Goal: Transaction & Acquisition: Purchase product/service

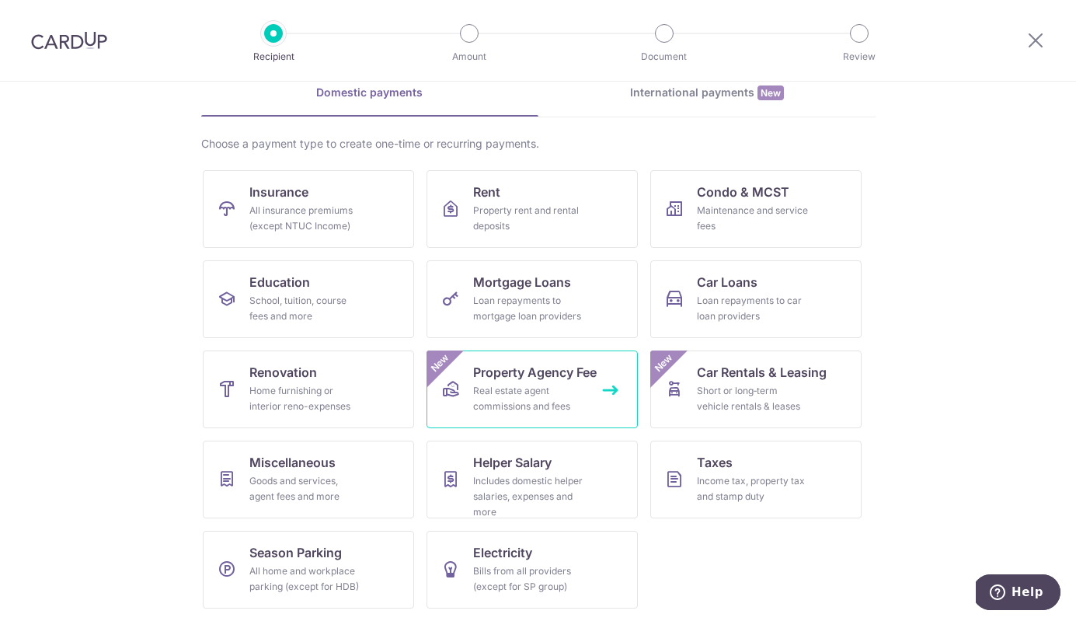
scroll to position [75, 0]
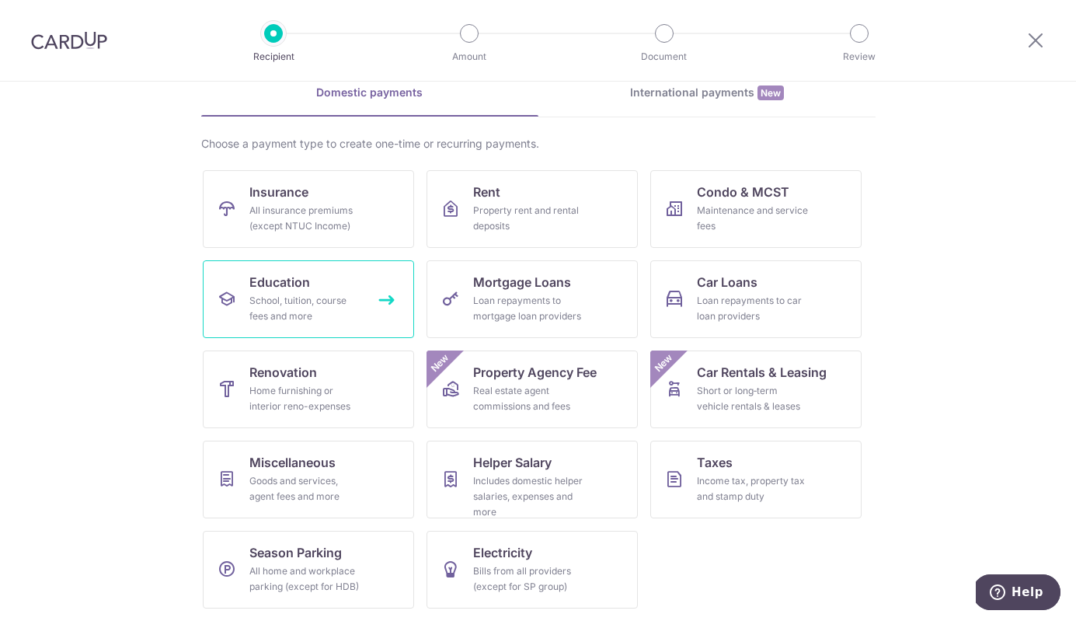
click at [330, 302] on div "School, tuition, course fees and more" at bounding box center [305, 308] width 112 height 31
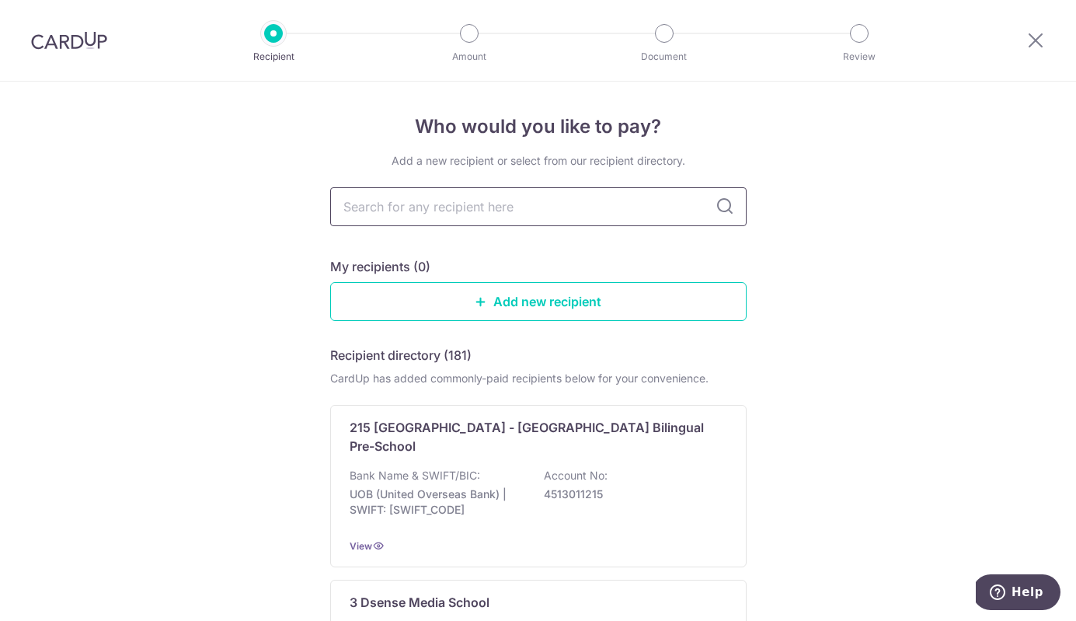
click at [489, 210] on input "text" at bounding box center [538, 206] width 416 height 39
type input "berries"
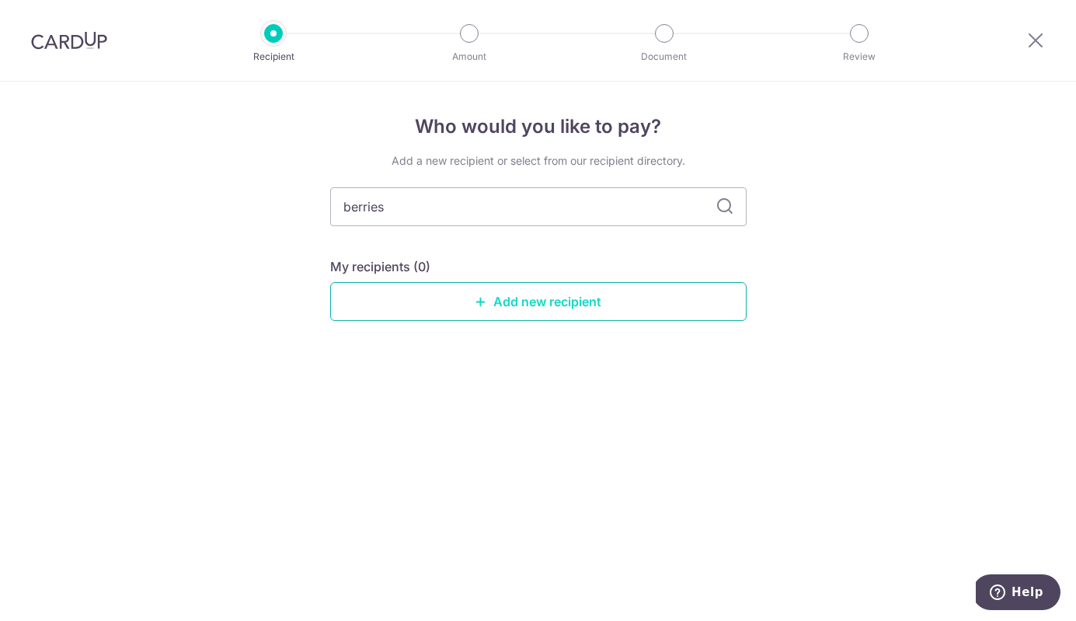
click at [580, 304] on link "Add new recipient" at bounding box center [538, 301] width 416 height 39
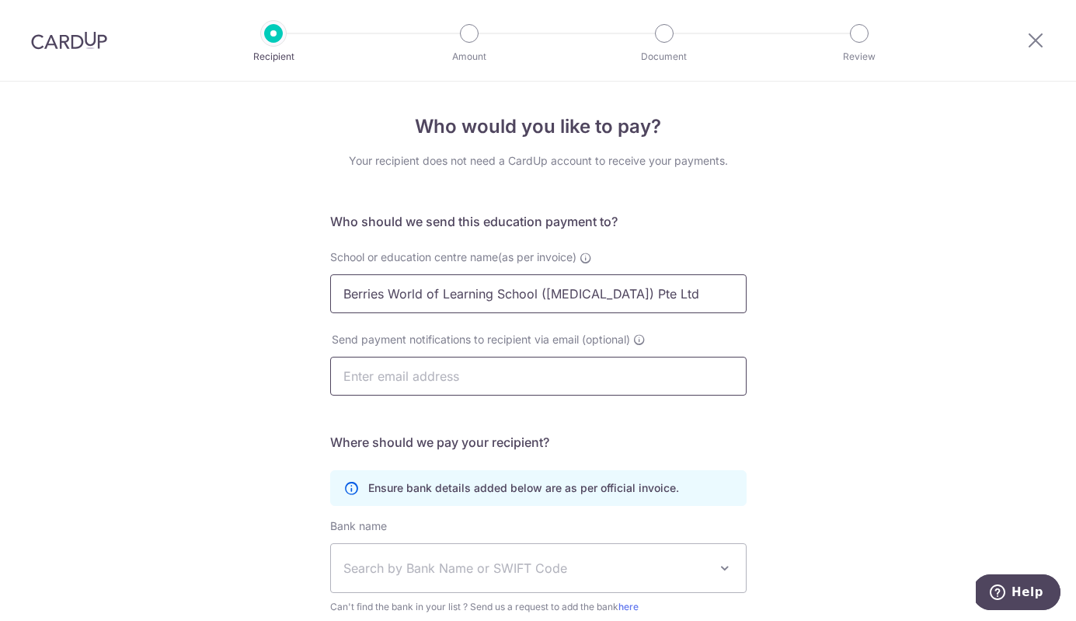
type input "Berries World of Learning School (TPN) Pte Ltd"
click at [155, 426] on div "Who would you like to pay? Your recipient does not need a CardUp account to rec…" at bounding box center [538, 451] width 1076 height 739
click at [380, 381] on input "text" at bounding box center [538, 375] width 416 height 39
type input "lou"
type input "lou.desker@gmail.com"
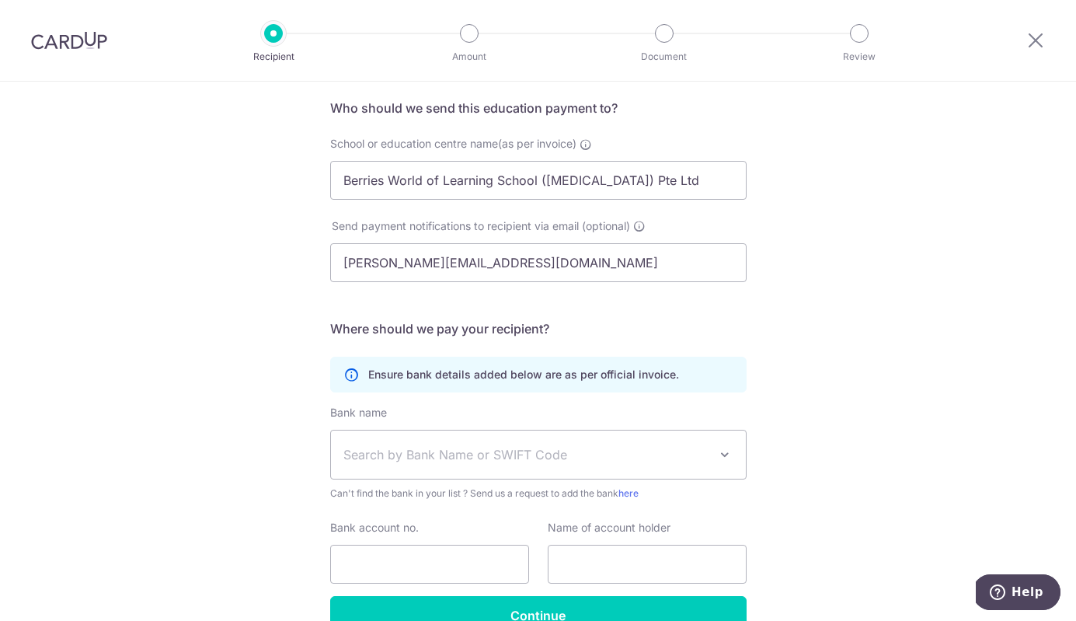
scroll to position [142, 0]
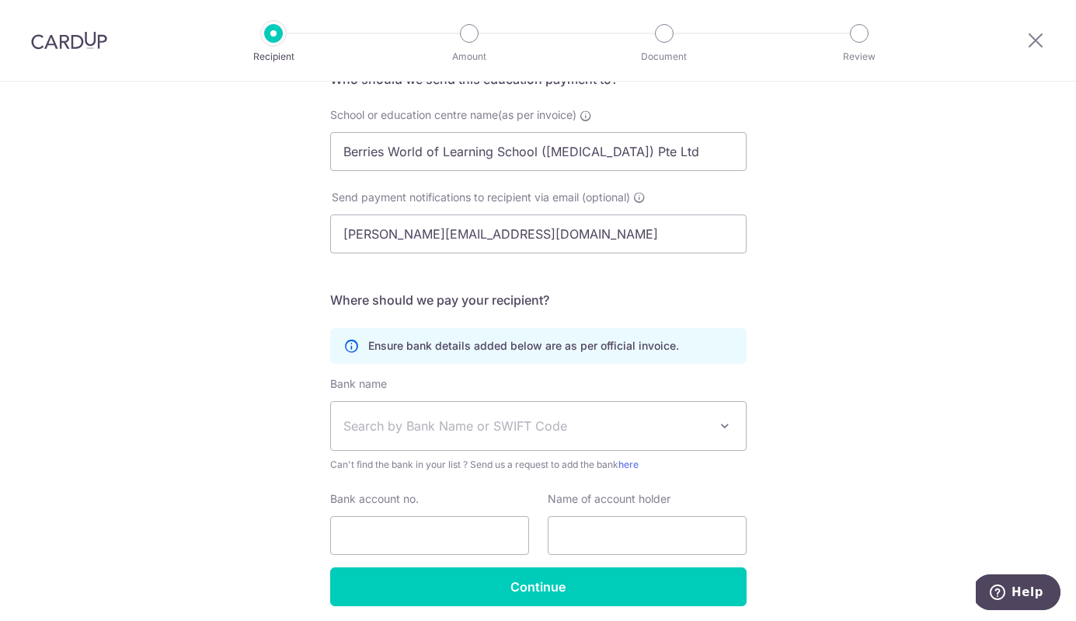
click at [452, 426] on span "Search by Bank Name or SWIFT Code" at bounding box center [525, 425] width 365 height 19
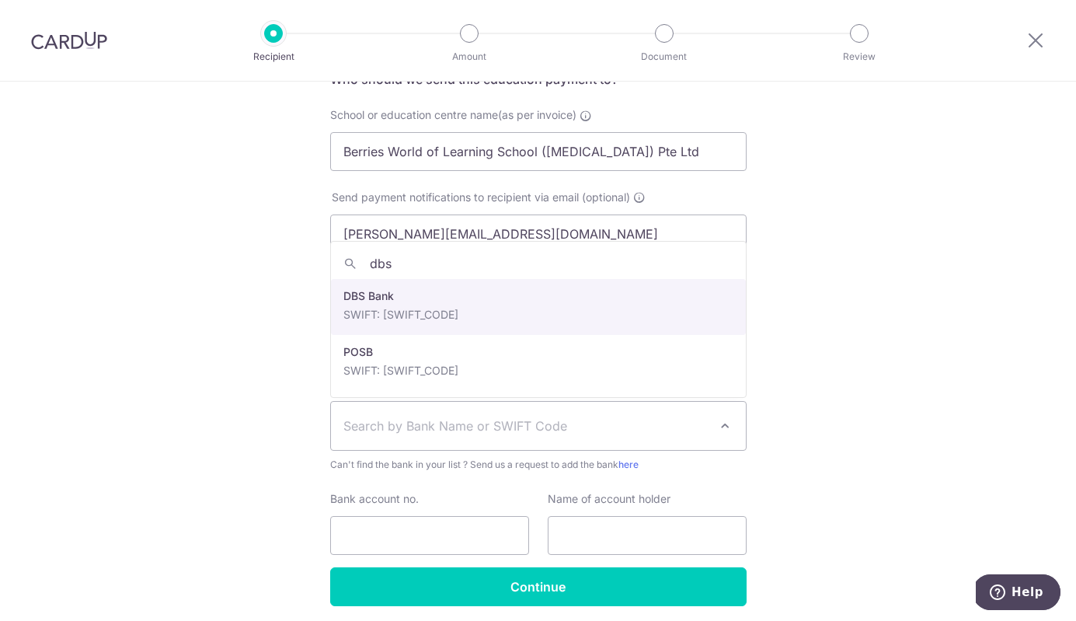
type input "dbs"
select select "6"
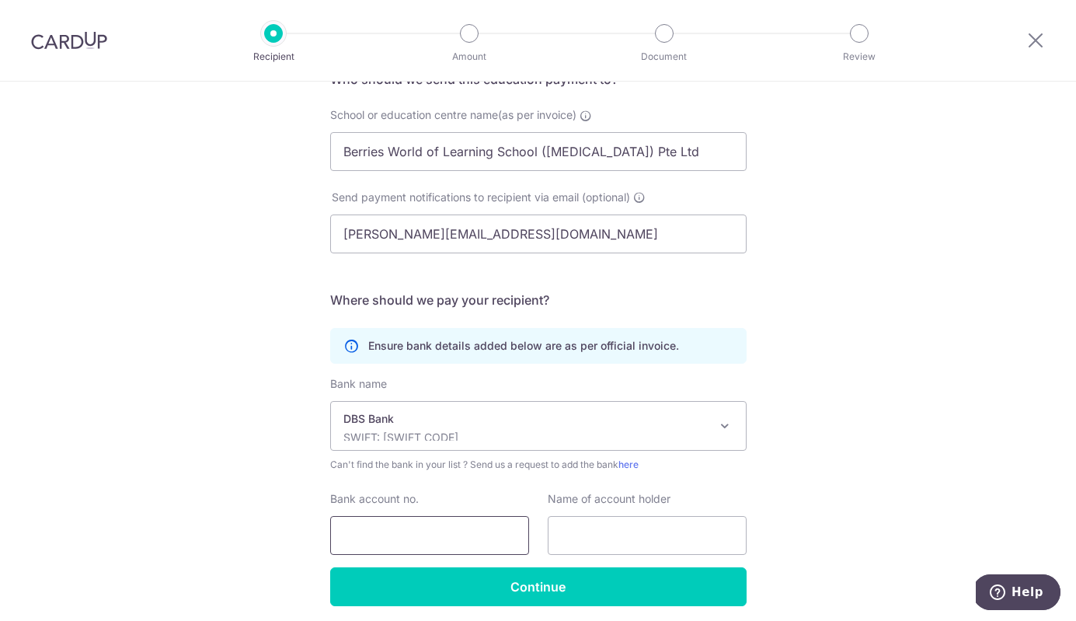
click at [397, 529] on input "Bank account no." at bounding box center [429, 535] width 199 height 39
type input "0039428251"
click at [635, 162] on input "Berries World of Learning School (TPN) Pte Ltd" at bounding box center [538, 151] width 416 height 39
click at [602, 546] on input "text" at bounding box center [647, 535] width 199 height 39
paste input "Berries World of Learning School (TPN) Pte Ltd"
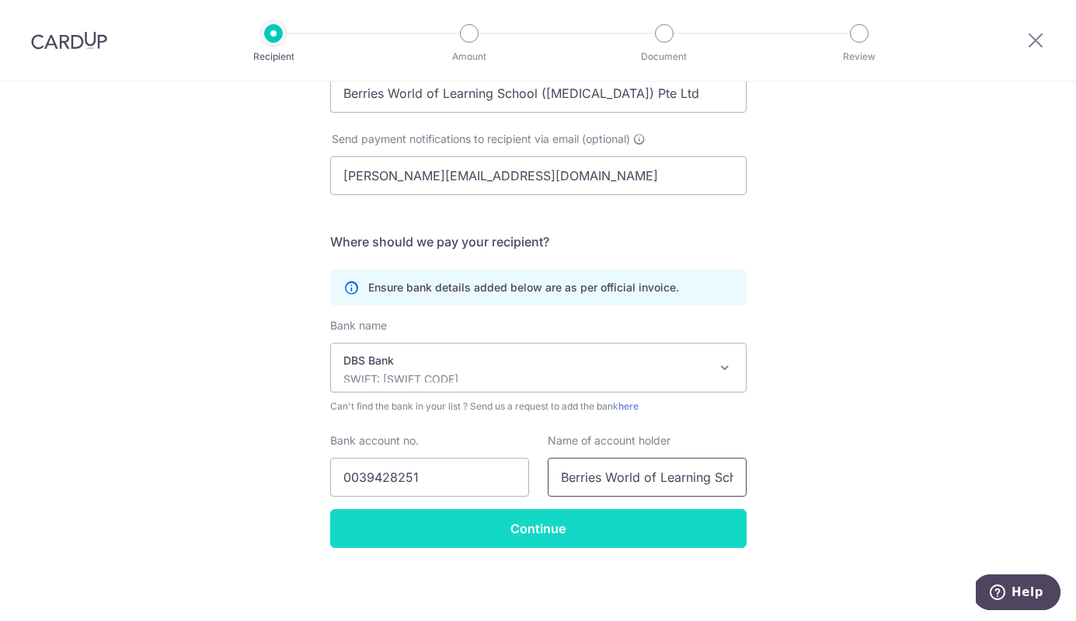
scroll to position [200, 0]
type input "Berries World of Learning School (TPN) Pte Ltd"
click at [511, 526] on input "Continue" at bounding box center [538, 528] width 416 height 39
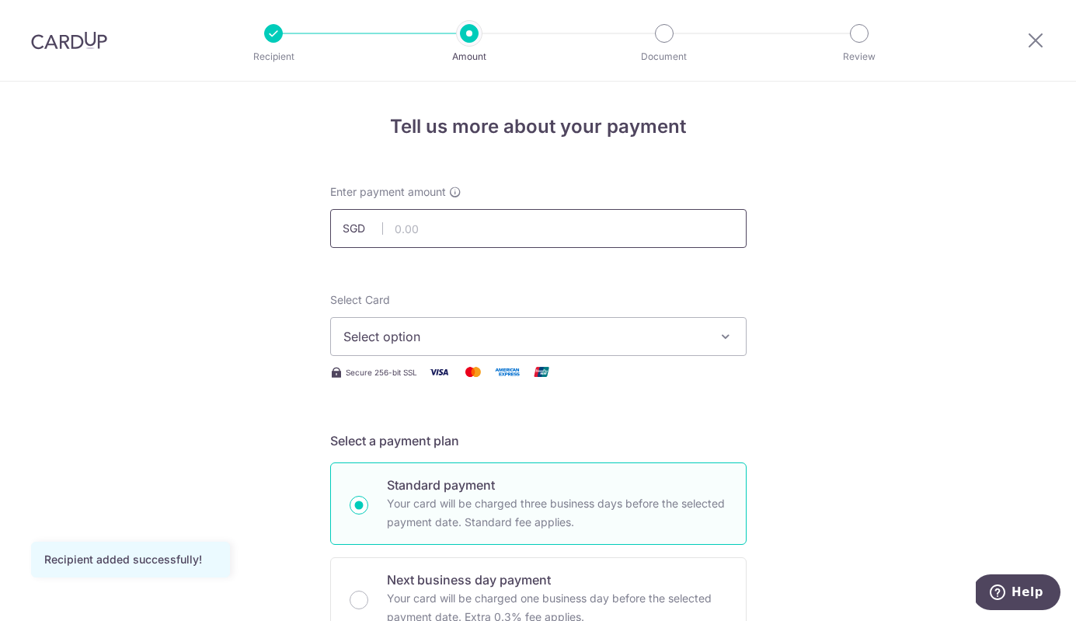
click at [495, 224] on input "text" at bounding box center [538, 228] width 416 height 39
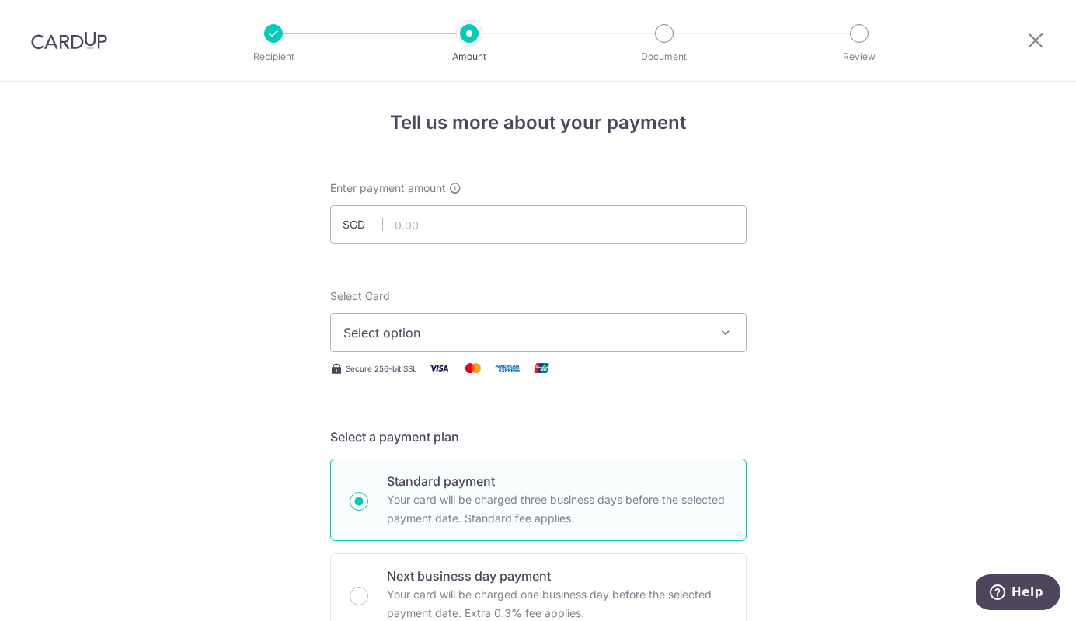
scroll to position [6, 0]
type input "784.80"
click at [580, 341] on button "Select option" at bounding box center [538, 330] width 416 height 39
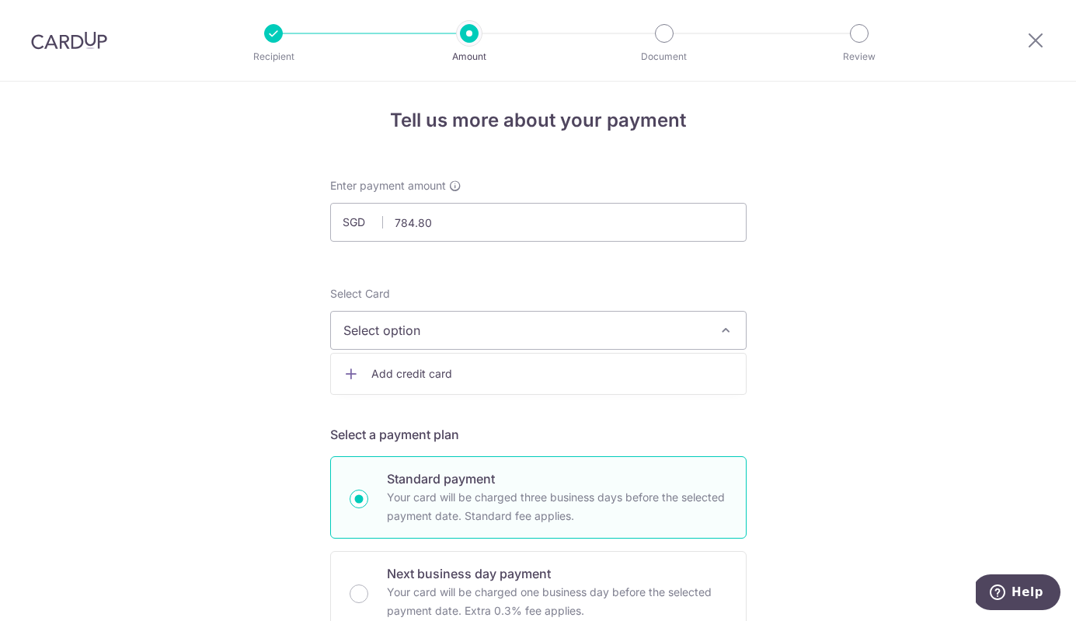
click at [497, 372] on span "Add credit card" at bounding box center [552, 374] width 362 height 16
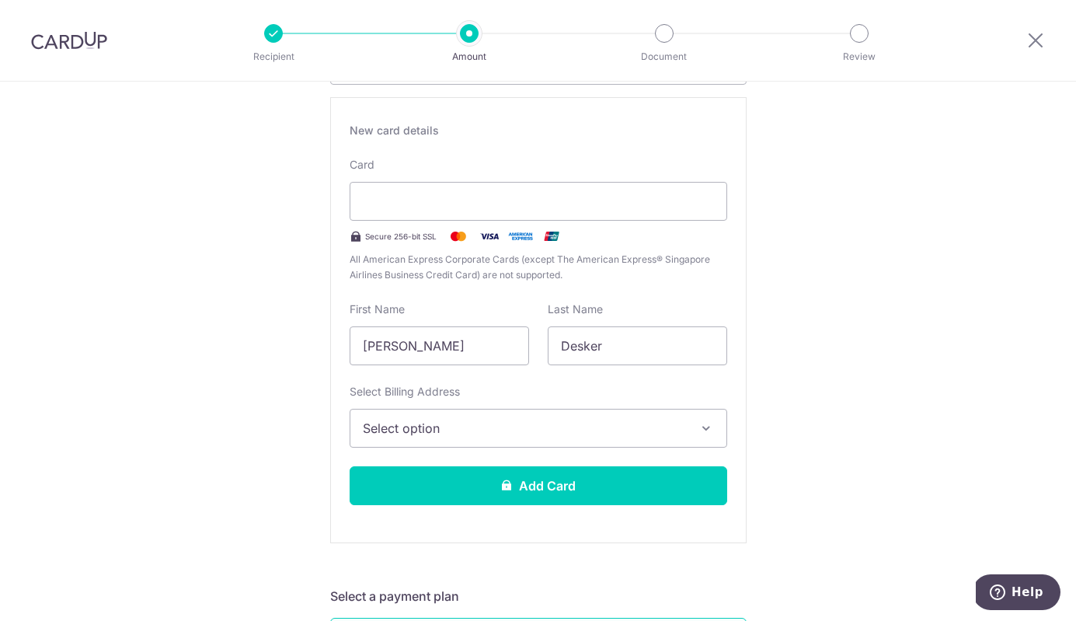
scroll to position [272, 0]
click at [483, 435] on span "Select option" at bounding box center [524, 427] width 323 height 19
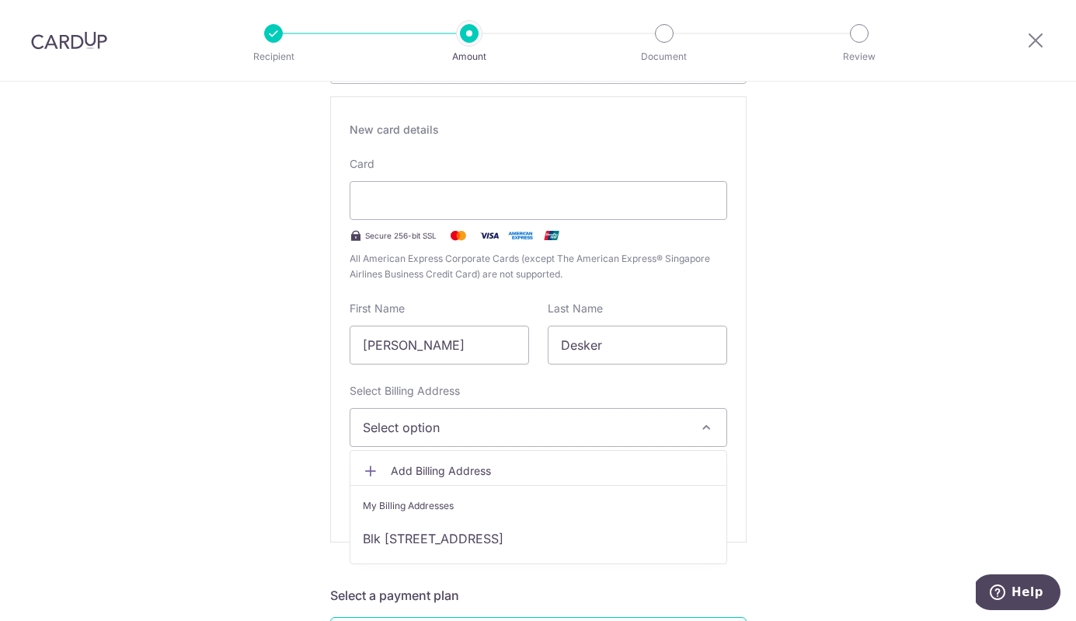
click at [437, 471] on span "Add Billing Address" at bounding box center [552, 471] width 323 height 16
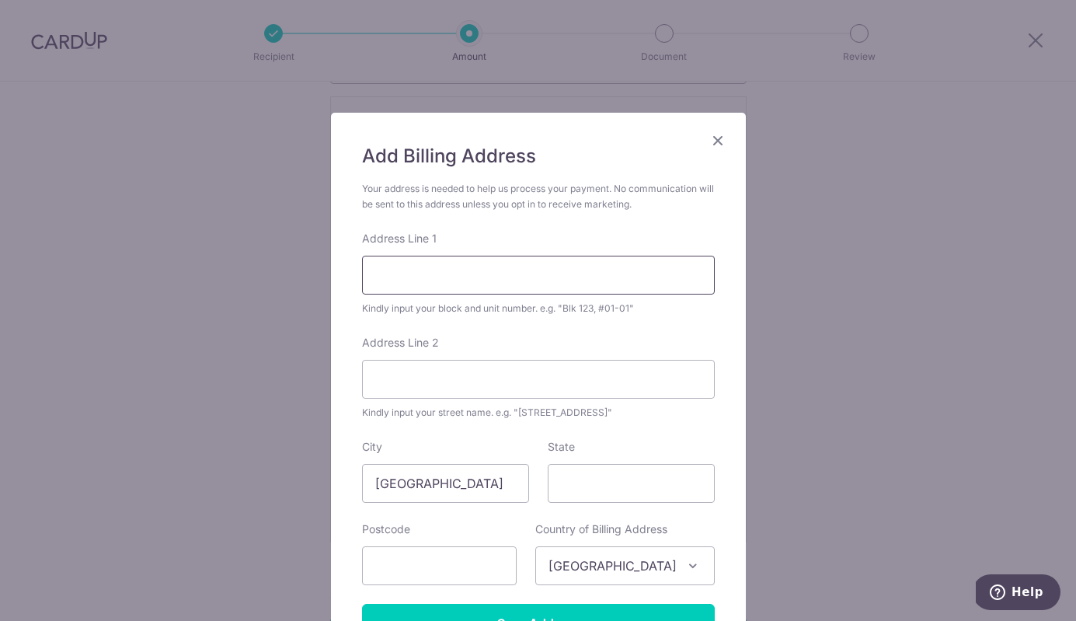
click at [464, 294] on div "Address Line 1 Kindly input your block and unit number. e.g. "Blk 123, #01-01"" at bounding box center [538, 273] width 353 height 85
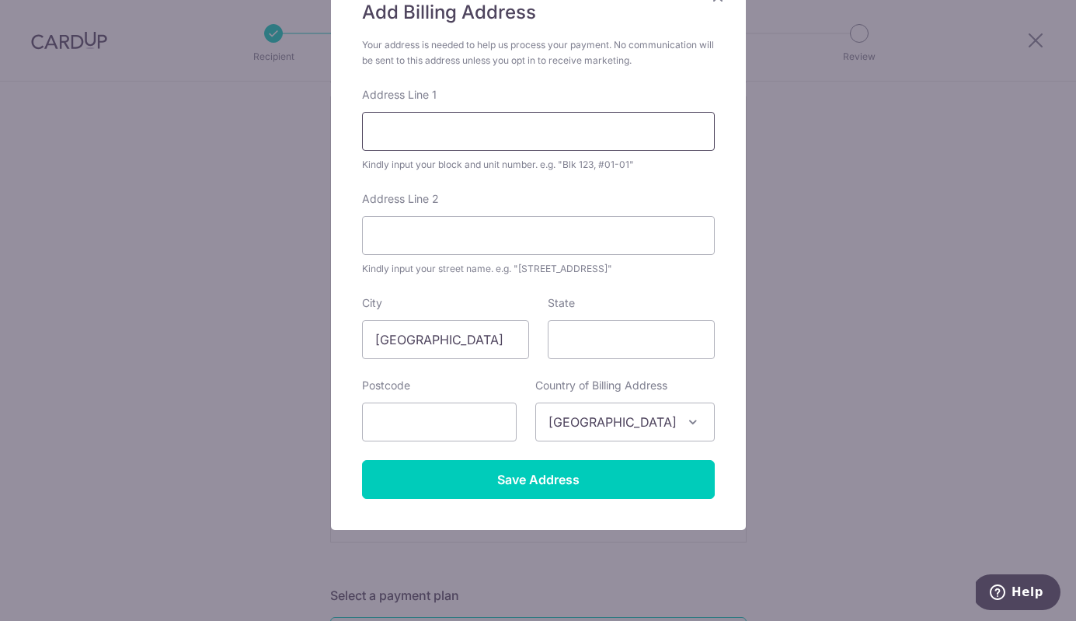
scroll to position [165, 0]
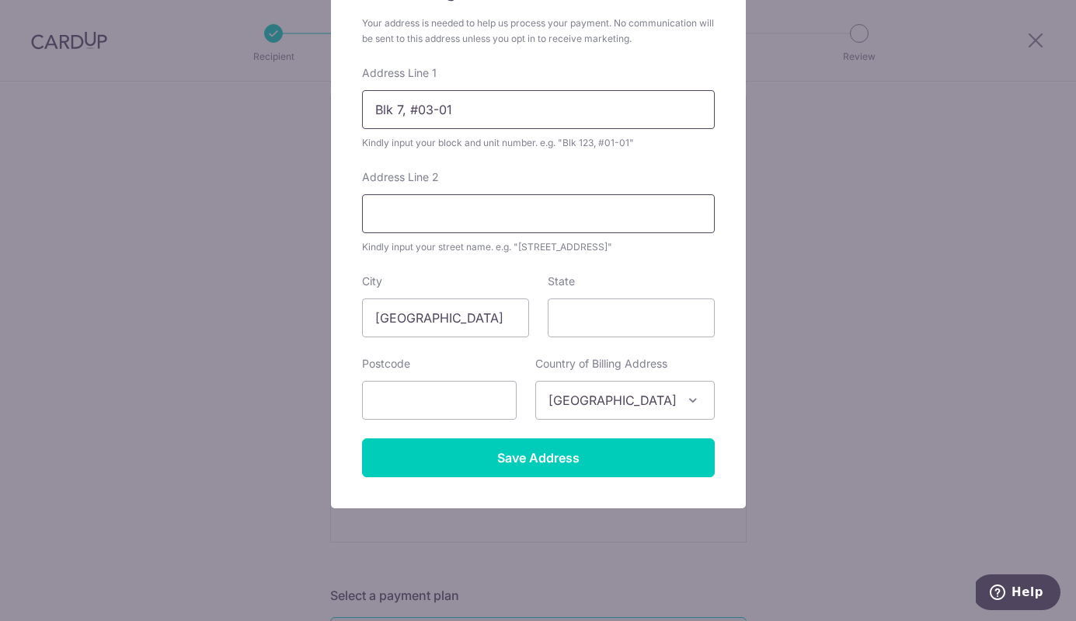
type input "Blk 7, #03-01"
type input "Pasir Ris Drive 4"
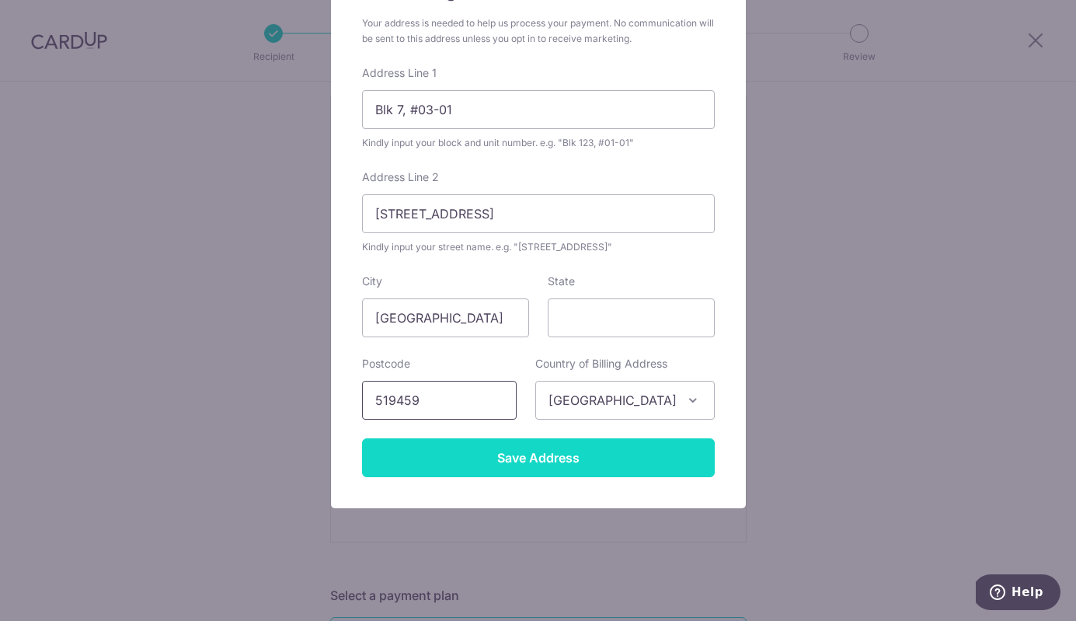
type input "519459"
click at [488, 463] on input "Save Address" at bounding box center [538, 457] width 353 height 39
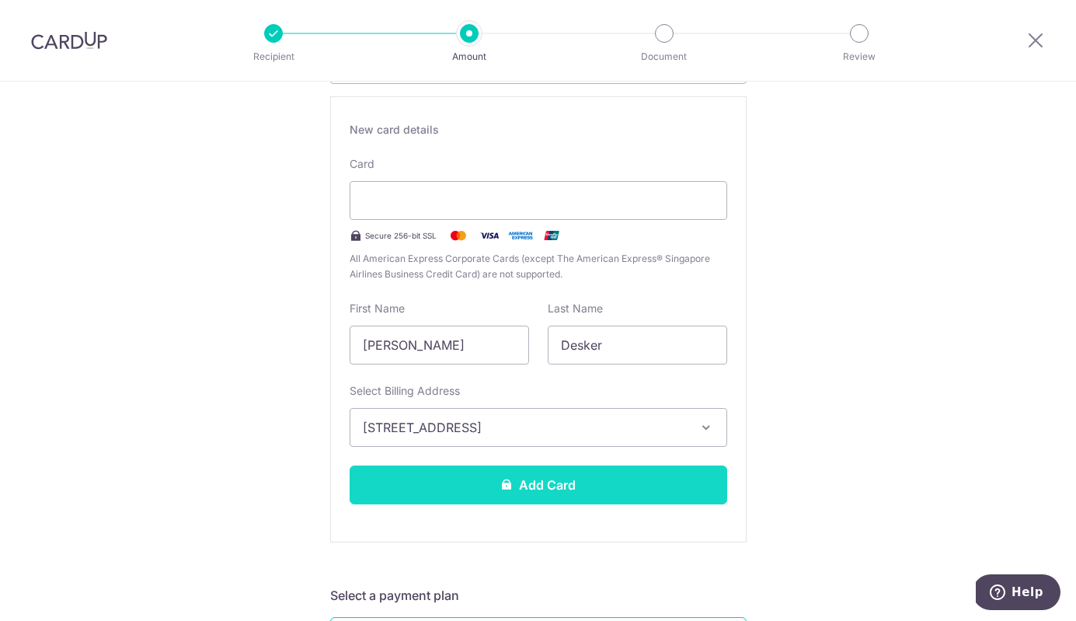
click at [611, 486] on button "Add Card" at bounding box center [537, 484] width 377 height 39
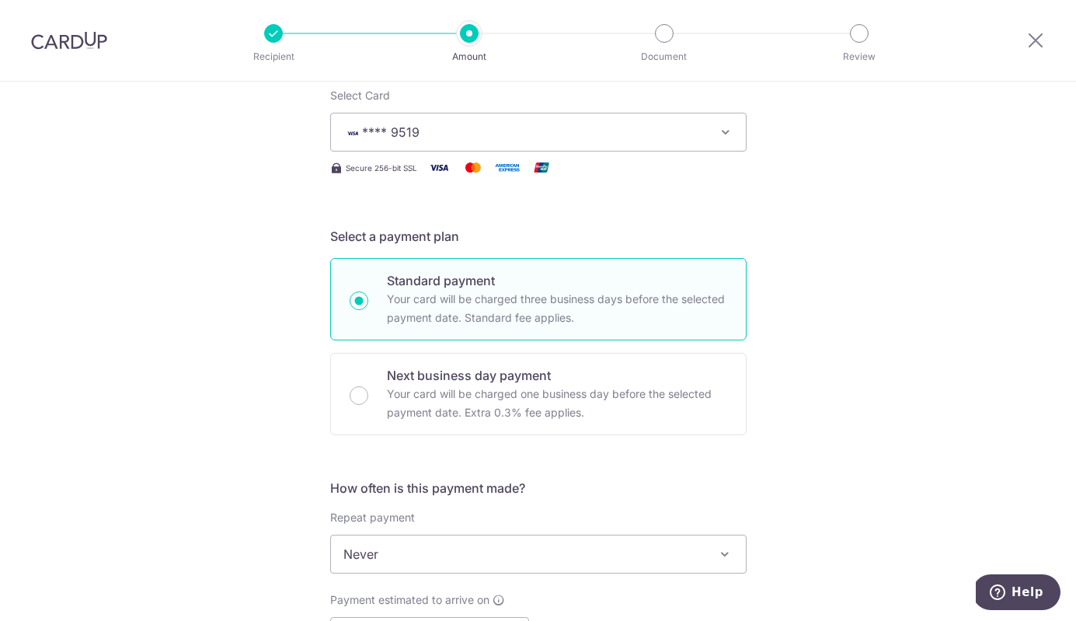
scroll to position [346, 0]
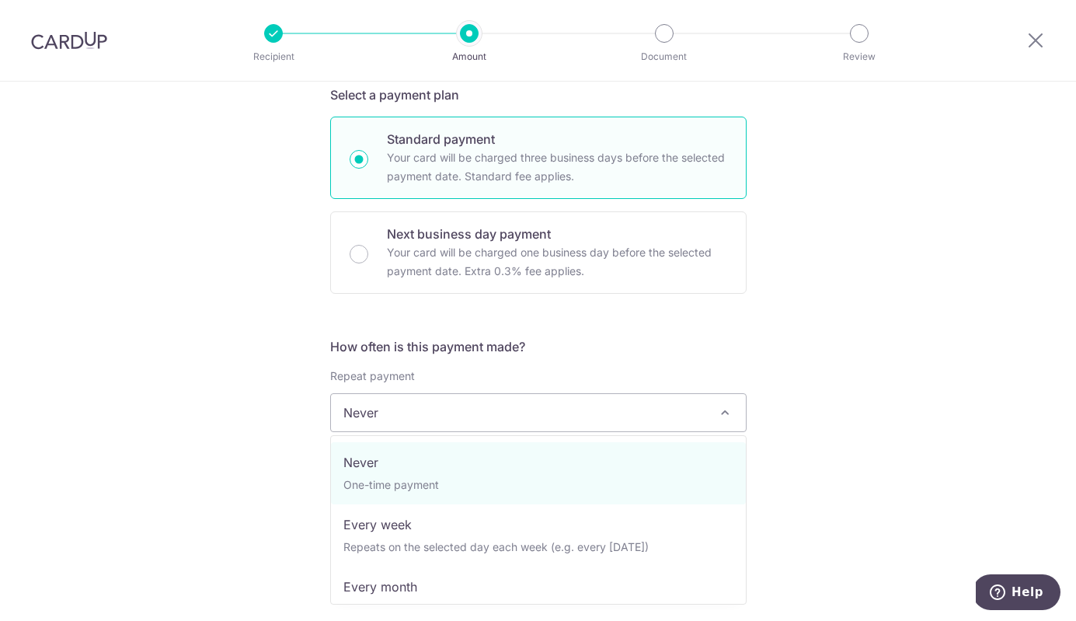
click at [593, 405] on span "Never" at bounding box center [538, 412] width 415 height 37
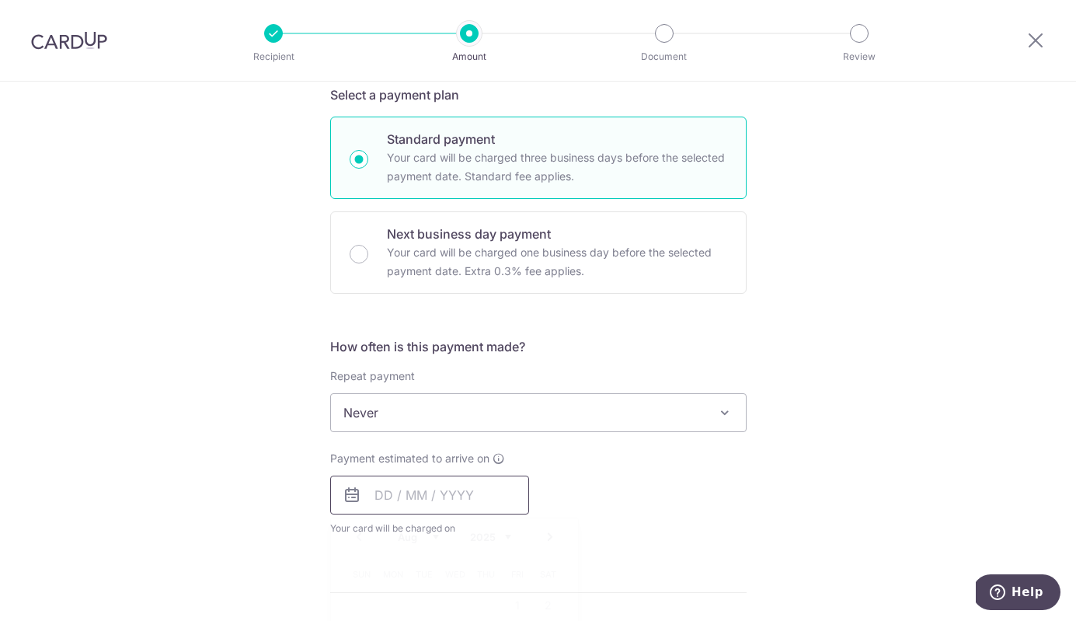
click at [422, 495] on input "text" at bounding box center [429, 494] width 199 height 39
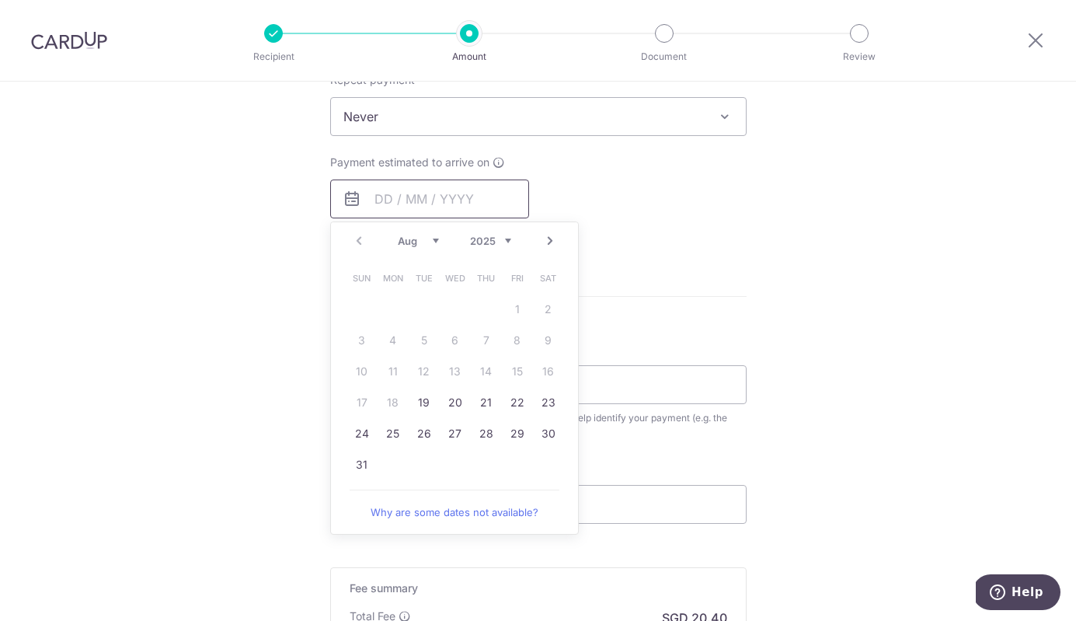
scroll to position [815, 0]
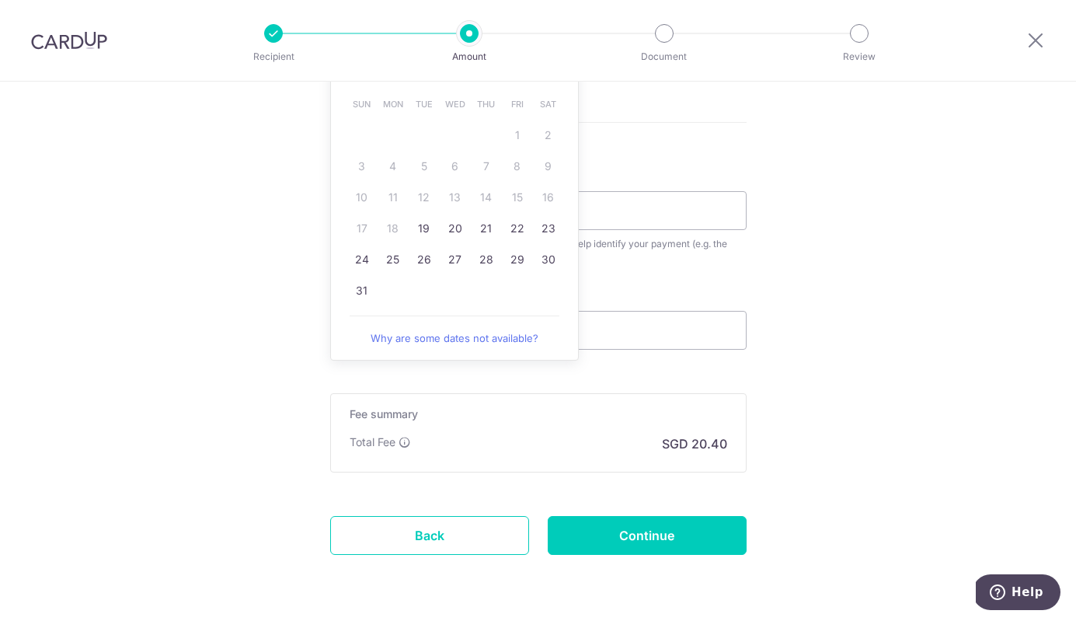
click at [523, 340] on link "Why are some dates not available?" at bounding box center [454, 337] width 210 height 31
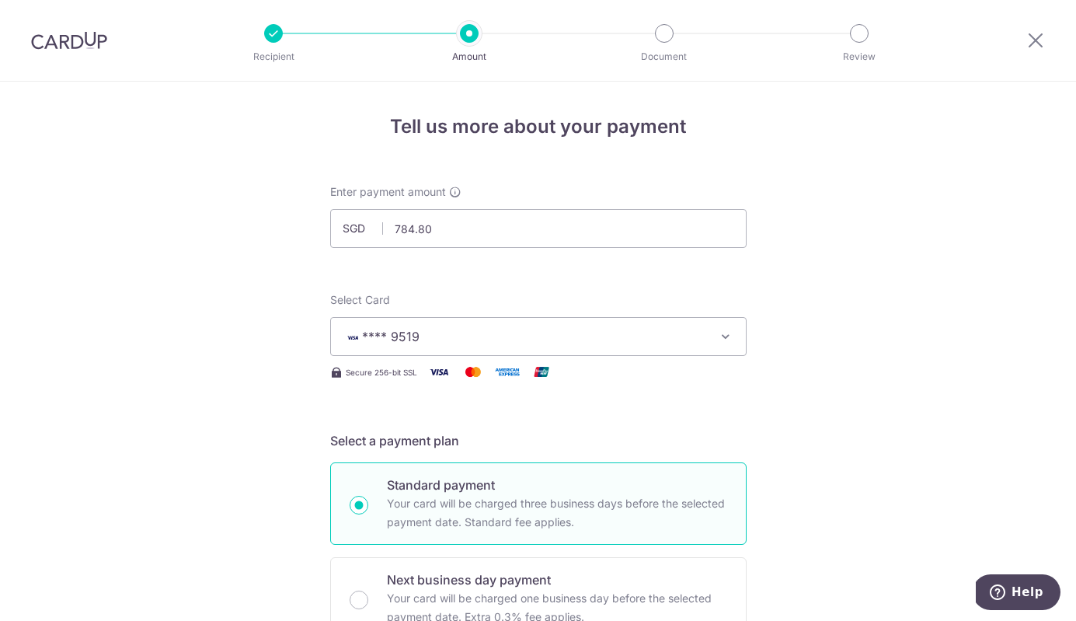
scroll to position [0, 0]
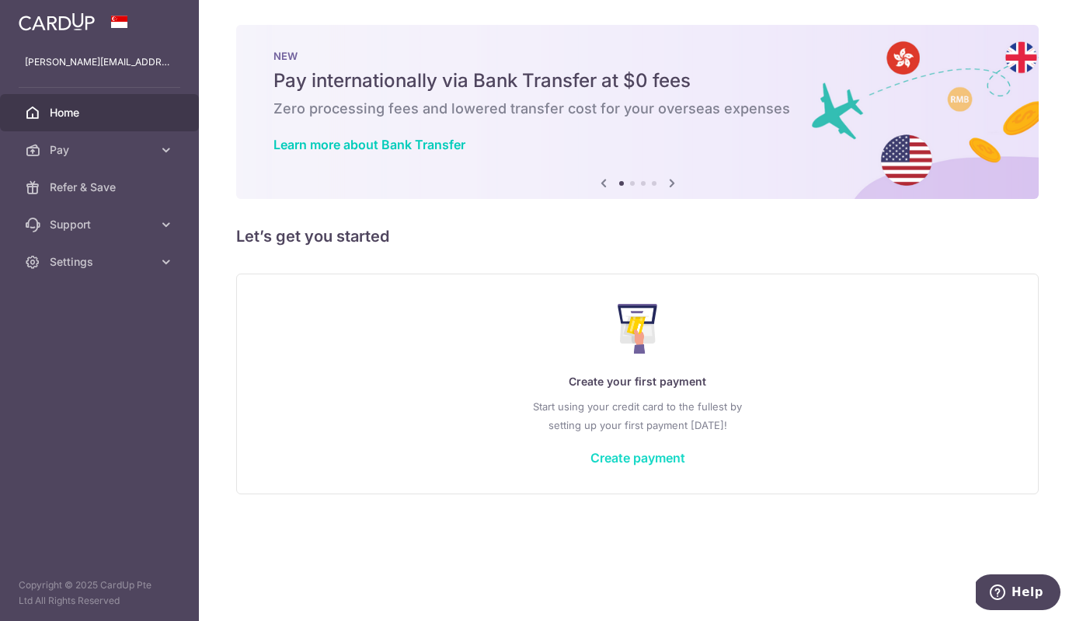
click at [662, 457] on link "Create payment" at bounding box center [637, 458] width 95 height 16
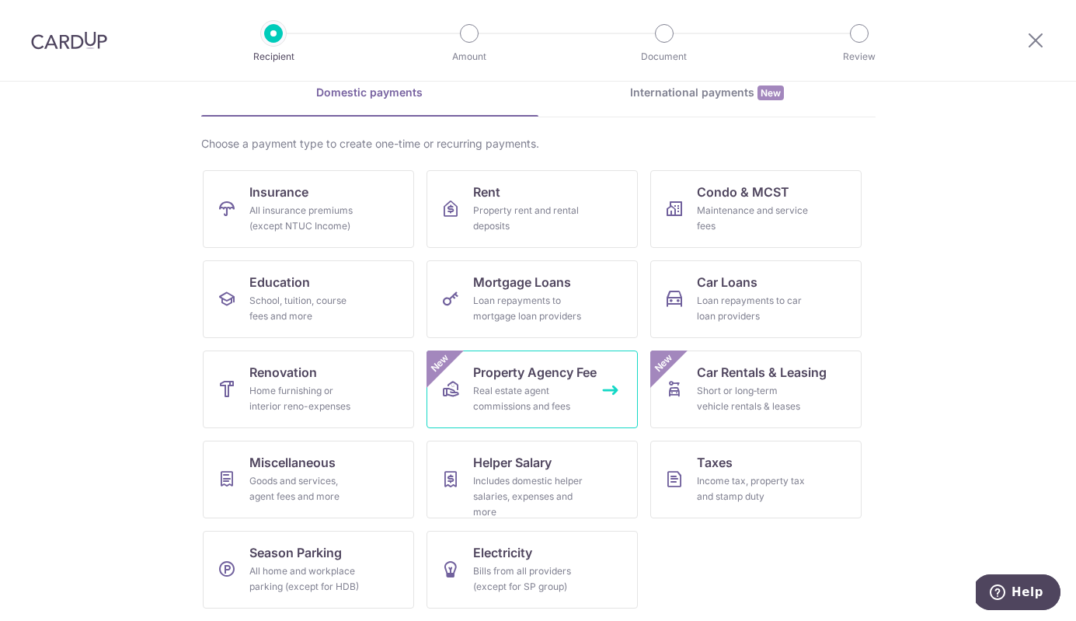
scroll to position [75, 0]
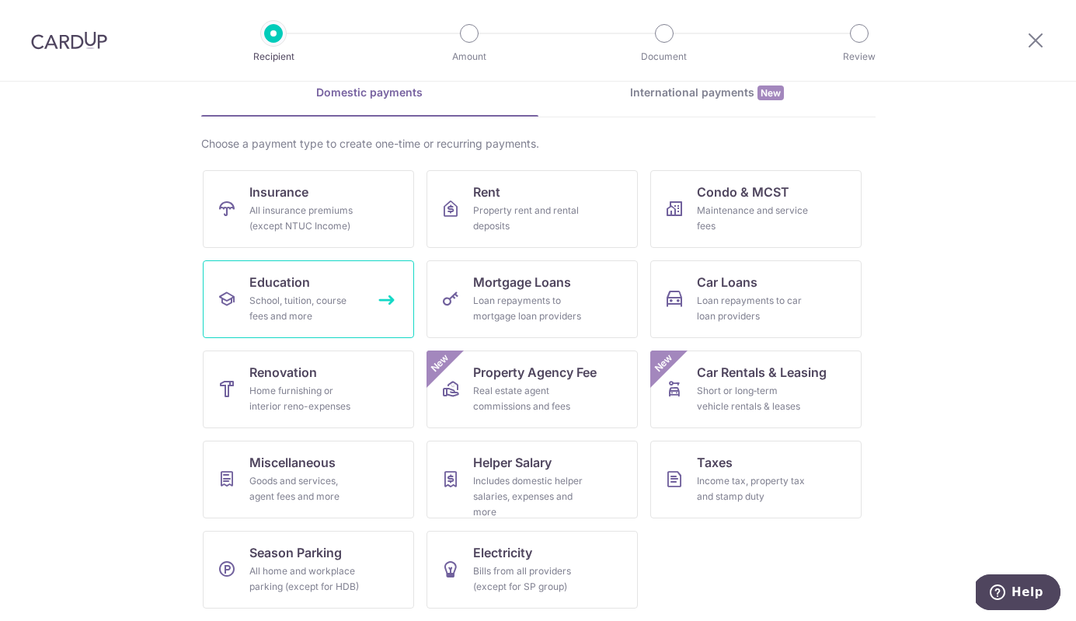
click at [317, 318] on div "School, tuition, course fees and more" at bounding box center [305, 308] width 112 height 31
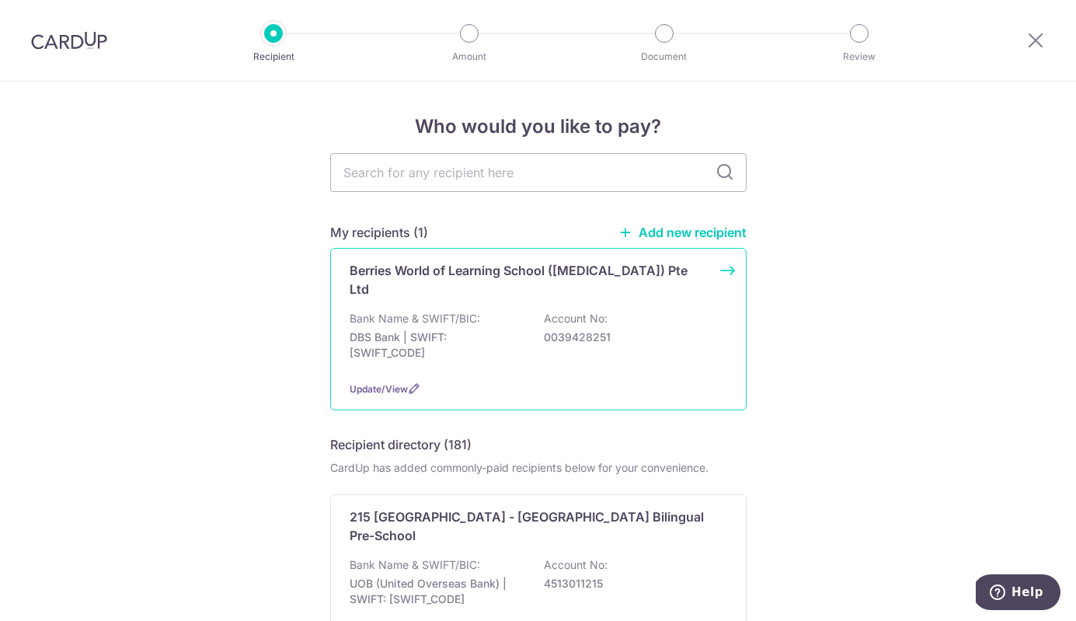
click at [501, 311] on div "Bank Name & SWIFT/BIC: DBS Bank | SWIFT: [SWIFT_CODE] Account No: 0039428251" at bounding box center [537, 339] width 377 height 57
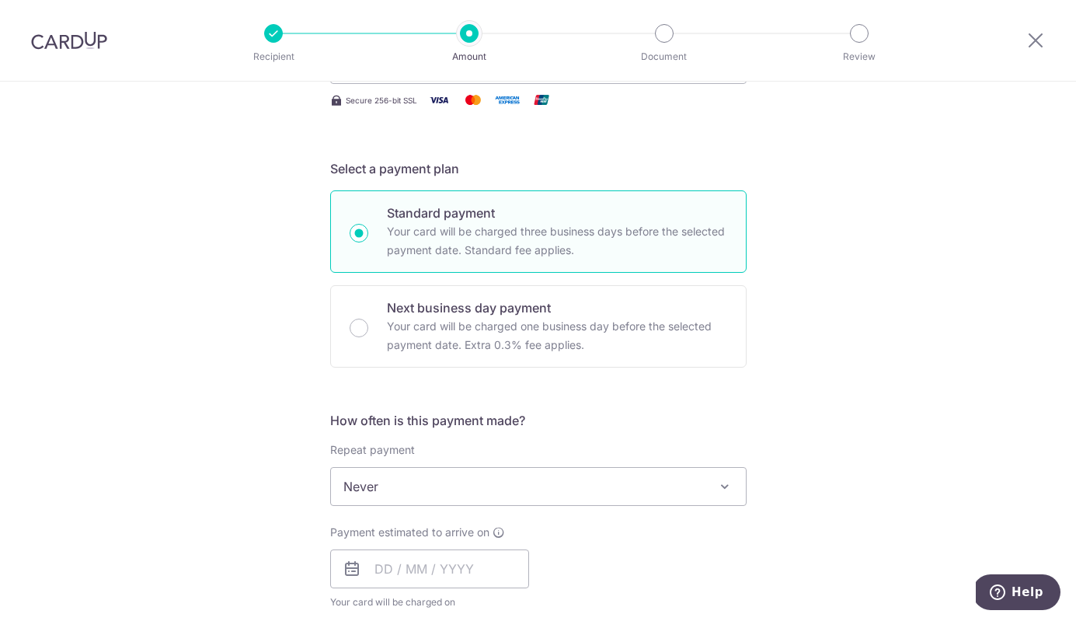
scroll to position [256, 0]
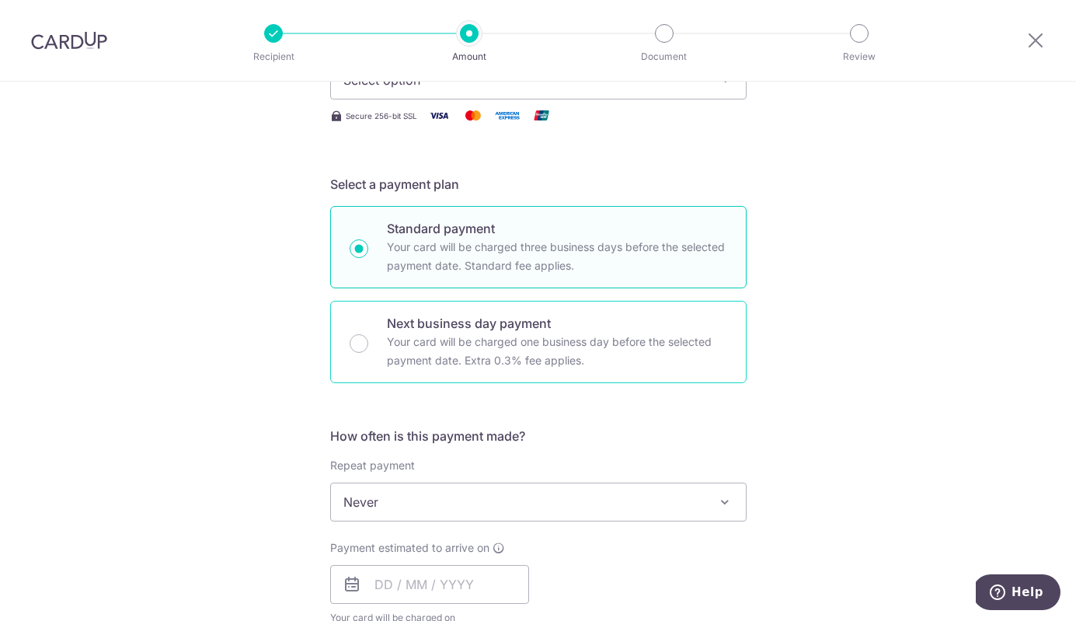
click at [506, 354] on p "Your card will be charged one business day before the selected payment date. Ex…" at bounding box center [557, 350] width 340 height 37
click at [368, 353] on input "Next business day payment Your card will be charged one business day before the…" at bounding box center [358, 343] width 19 height 19
radio input "false"
radio input "true"
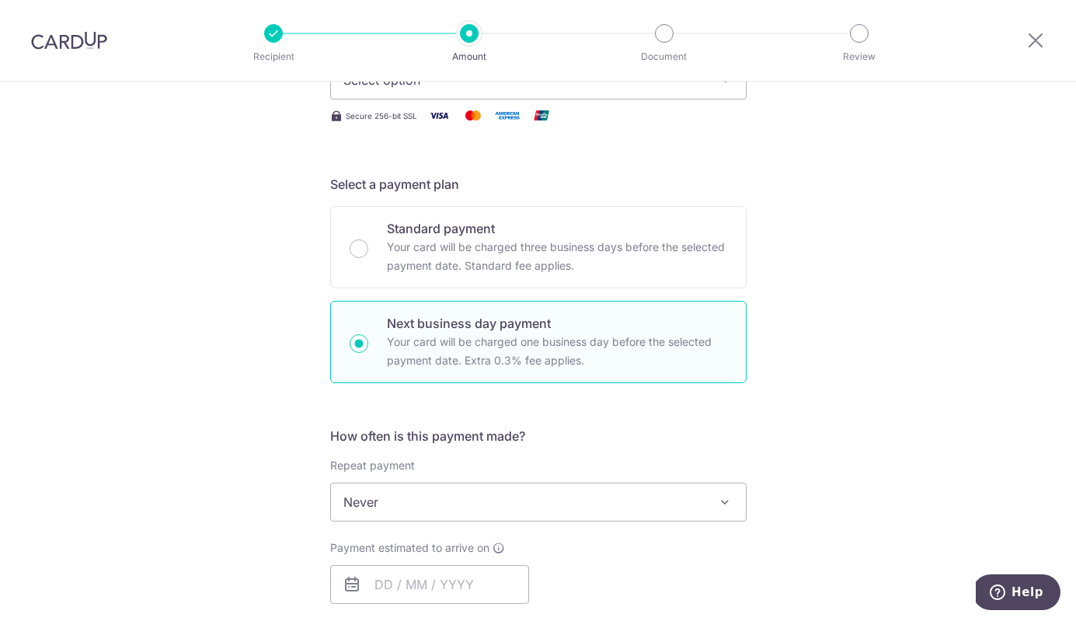
scroll to position [89, 0]
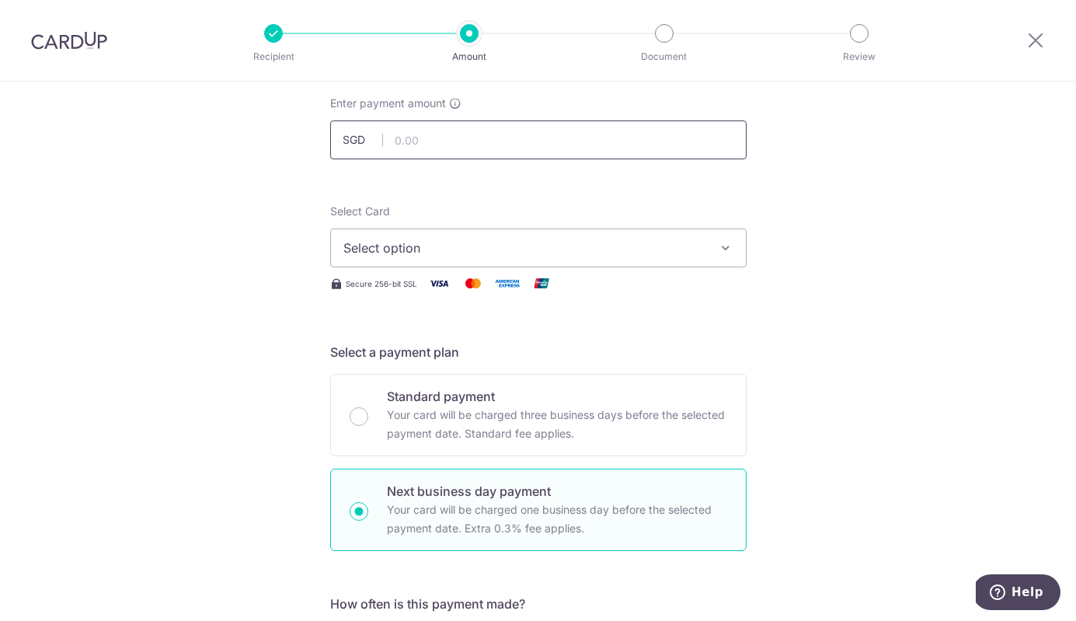
click at [478, 130] on input "text" at bounding box center [538, 139] width 416 height 39
type input "784.80"
click at [493, 256] on span "Select option" at bounding box center [524, 247] width 362 height 19
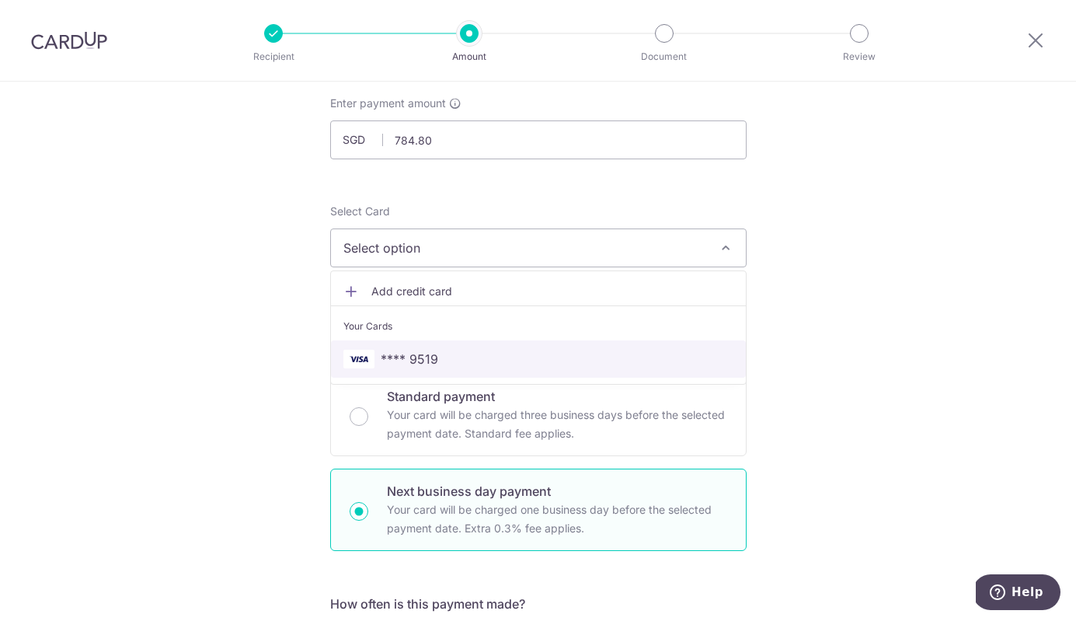
click at [456, 367] on span "**** 9519" at bounding box center [538, 358] width 390 height 19
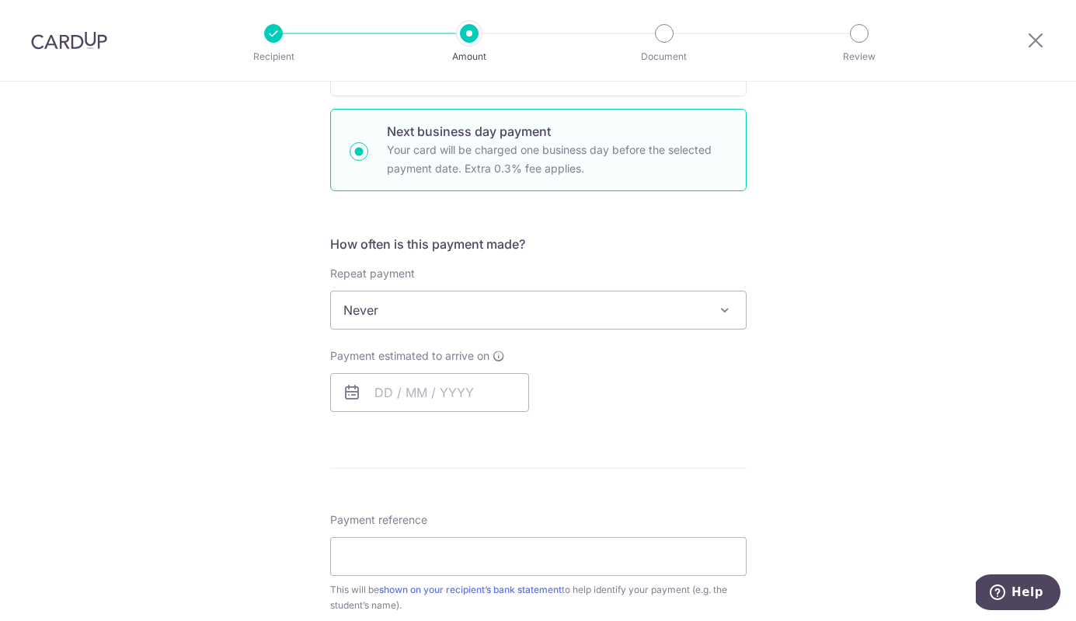
scroll to position [460, 0]
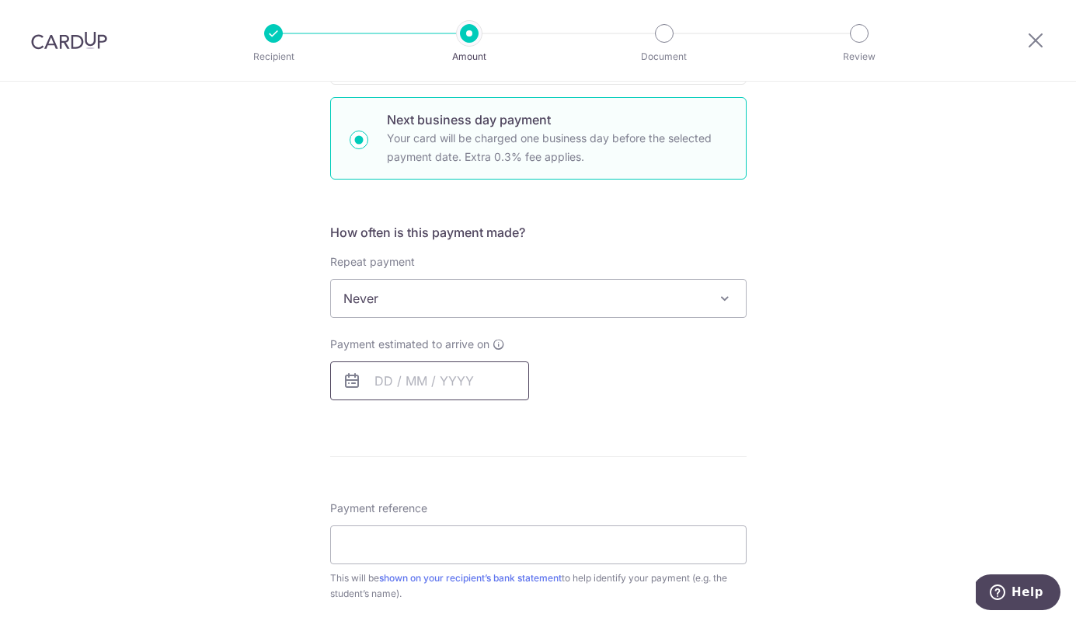
click at [440, 392] on input "text" at bounding box center [429, 380] width 199 height 39
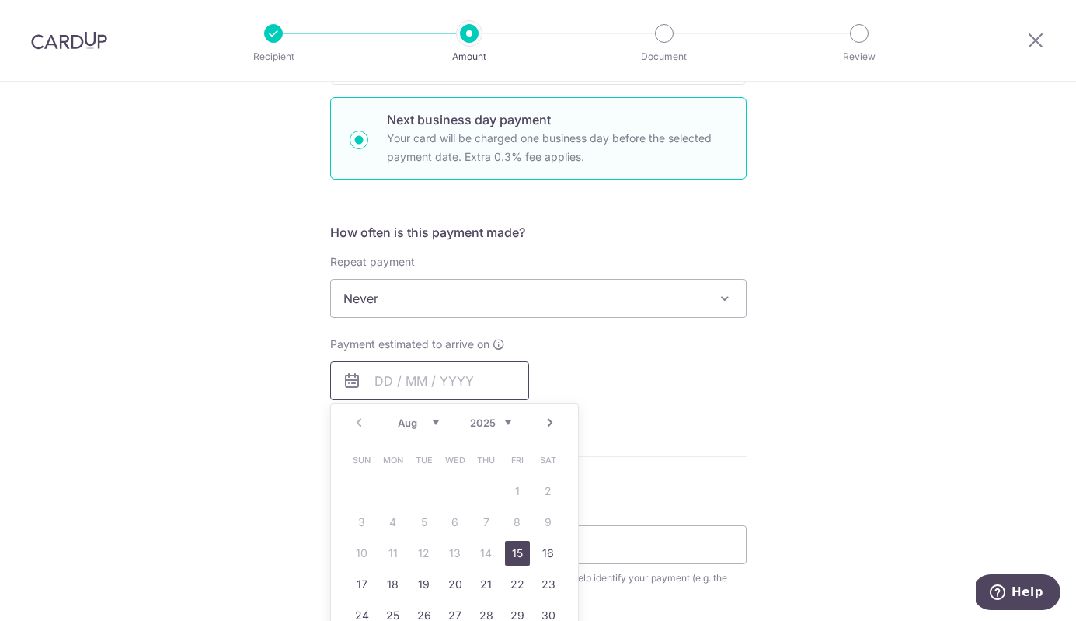
scroll to position [510, 0]
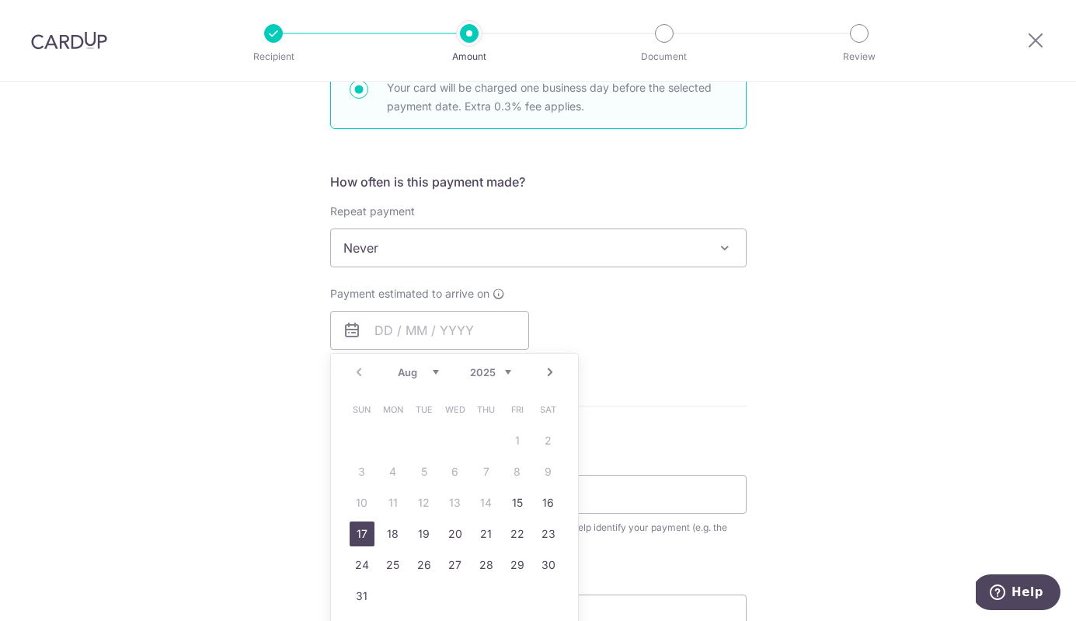
click at [363, 539] on link "17" at bounding box center [361, 533] width 25 height 25
type input "[DATE]"
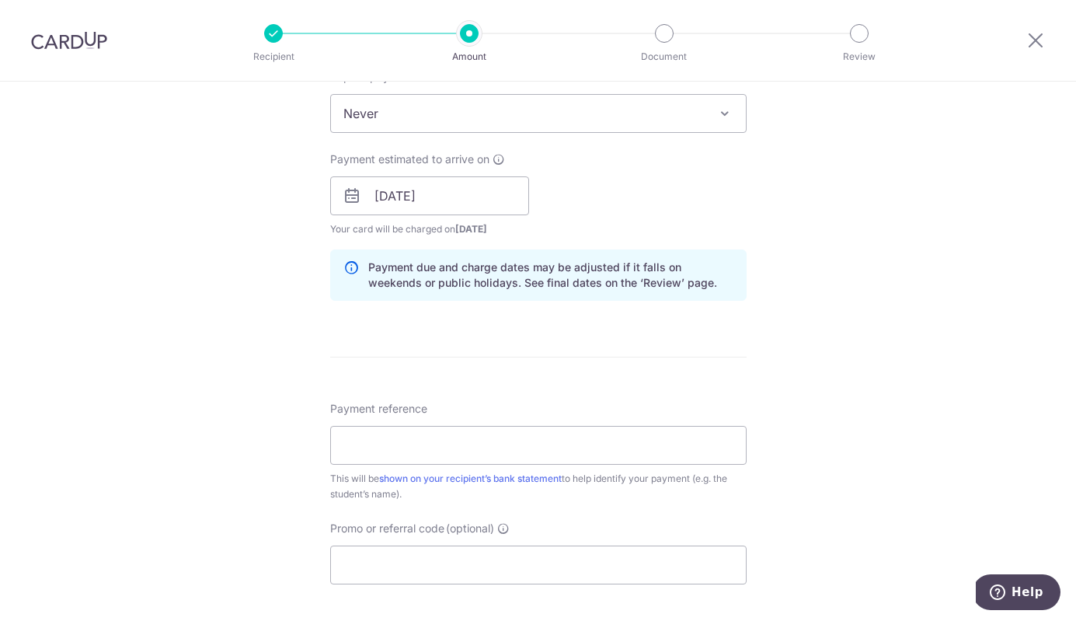
scroll to position [651, 0]
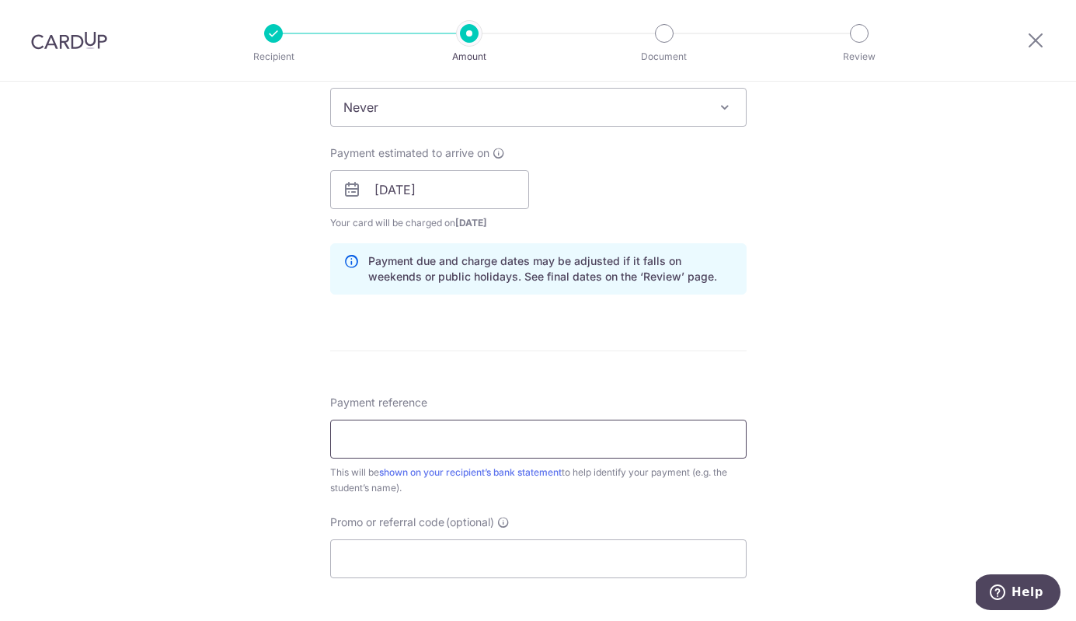
click at [548, 426] on input "Payment reference" at bounding box center [538, 438] width 416 height 39
type input "T"
type input "TP-I25000002 T240530"
click at [527, 554] on input "Promo or referral code (optional)" at bounding box center [538, 558] width 416 height 39
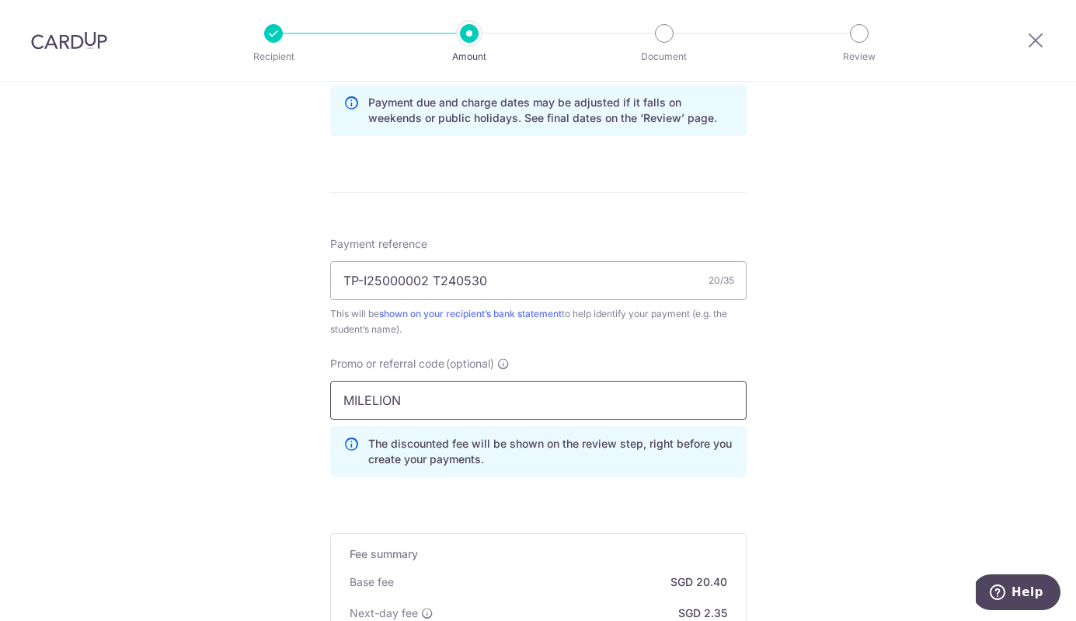
scroll to position [1075, 0]
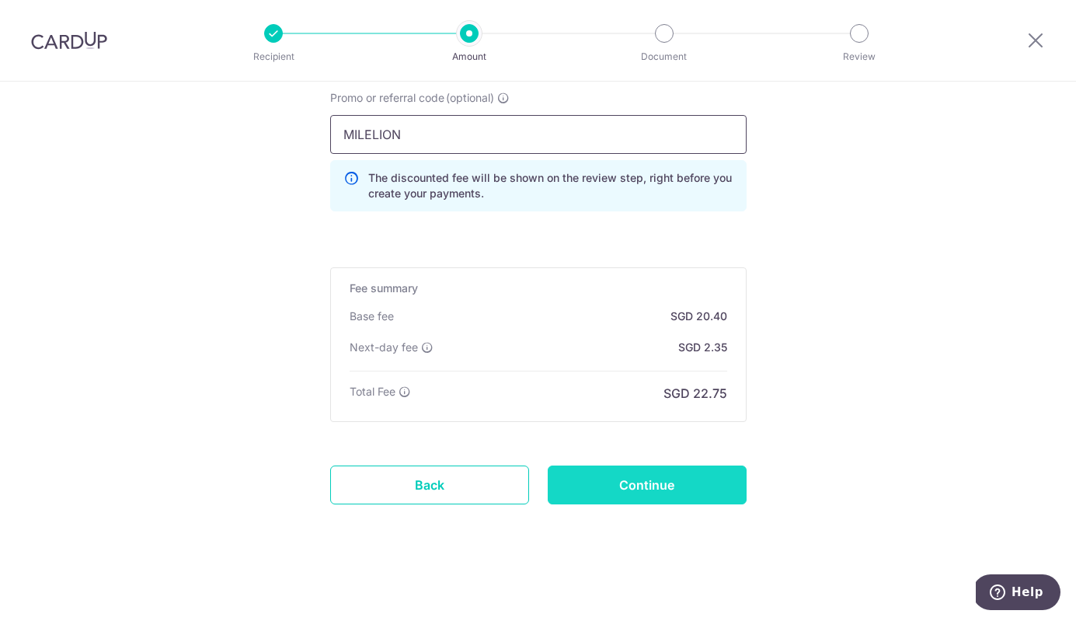
type input "MILELION"
click at [673, 482] on input "Continue" at bounding box center [647, 484] width 199 height 39
type input "Create Schedule"
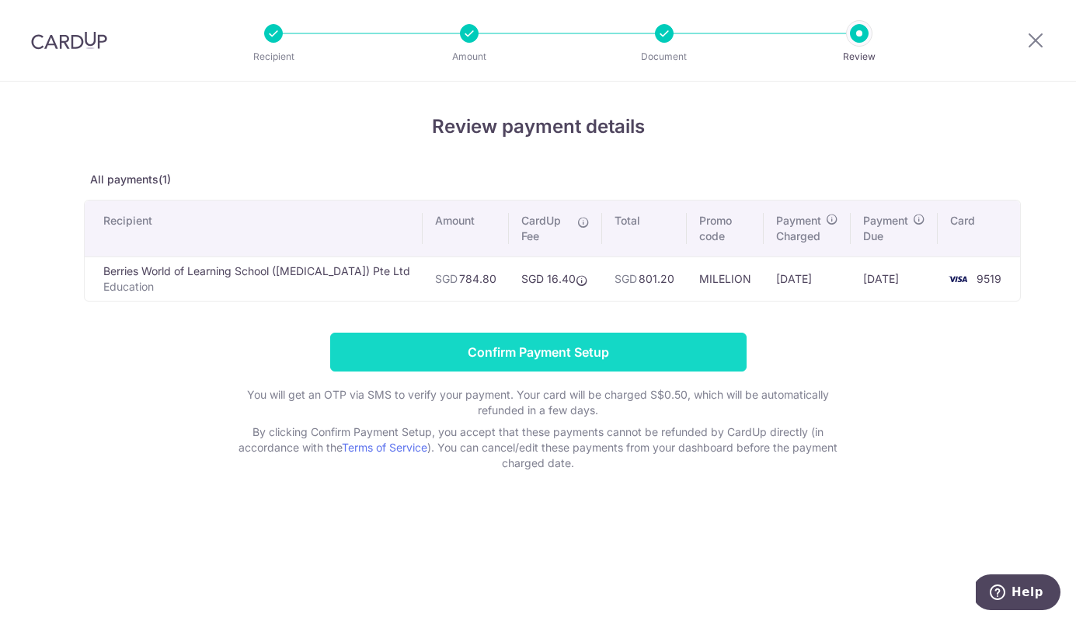
click at [541, 356] on input "Confirm Payment Setup" at bounding box center [538, 351] width 416 height 39
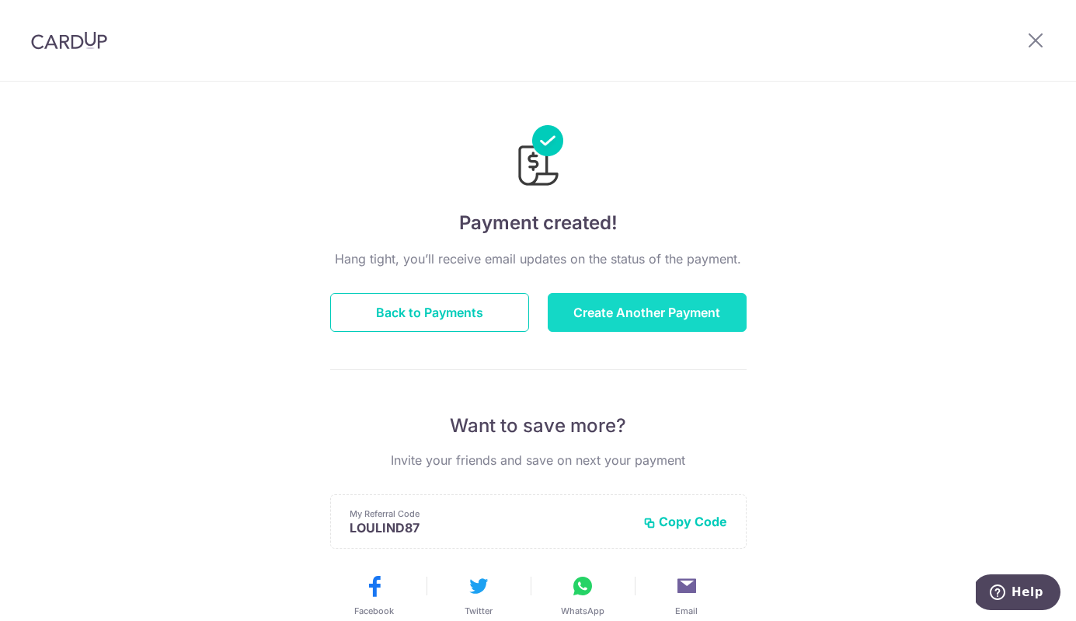
click at [634, 309] on button "Create Another Payment" at bounding box center [647, 312] width 199 height 39
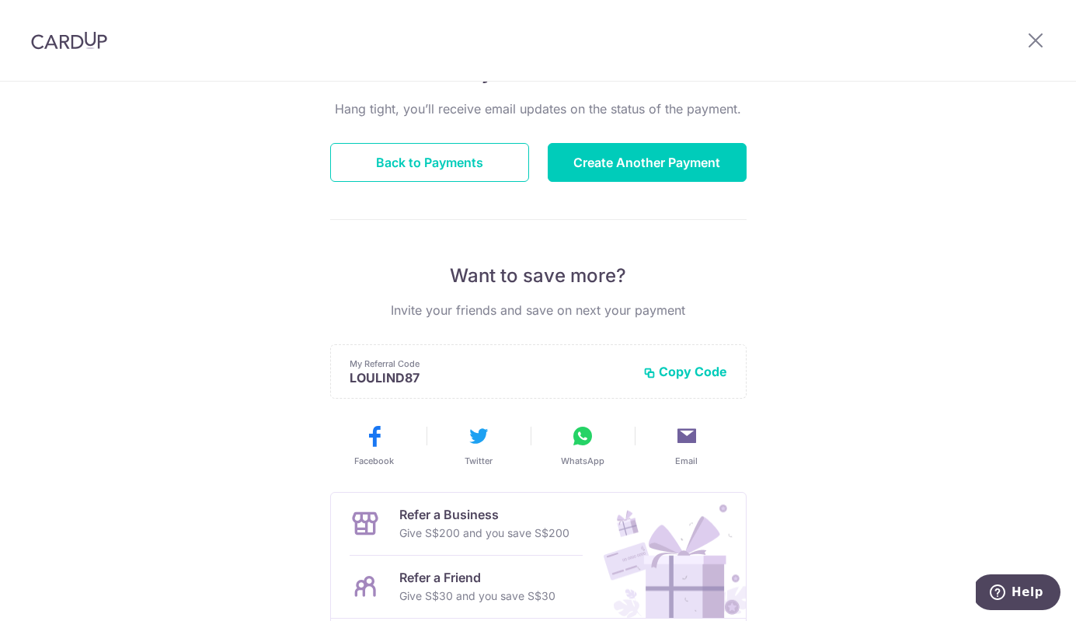
scroll to position [43, 0]
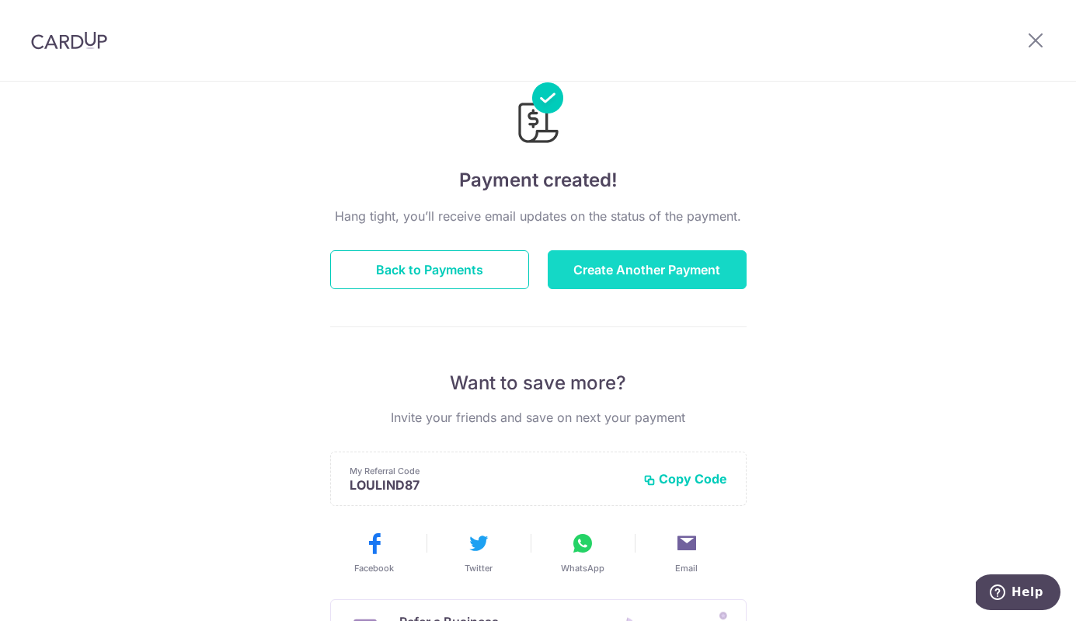
click at [655, 272] on button "Create Another Payment" at bounding box center [647, 269] width 199 height 39
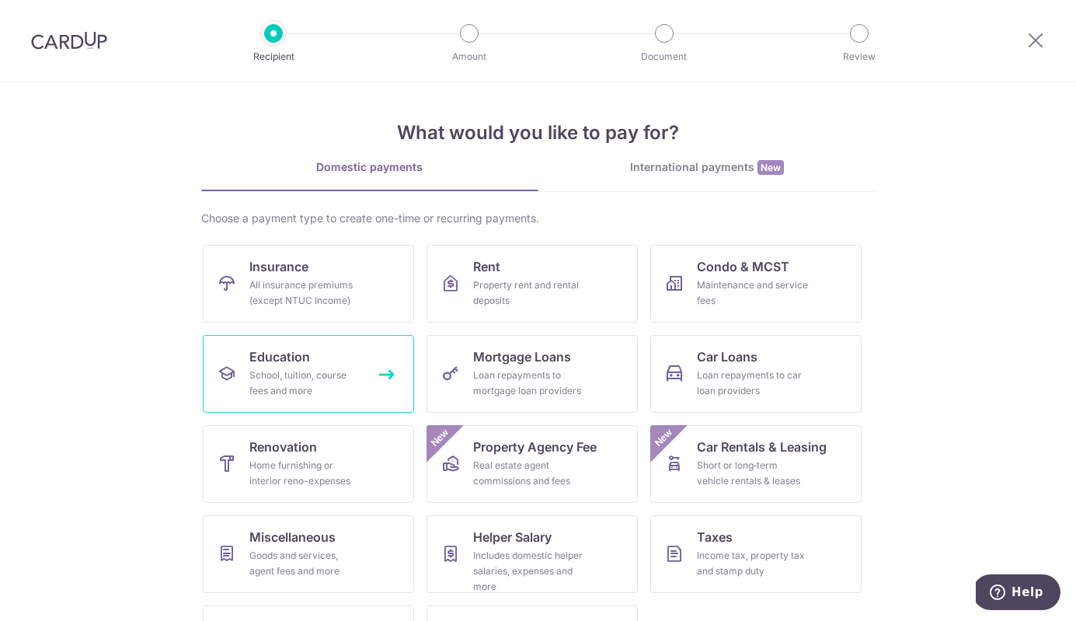
click at [361, 357] on link "Education School, tuition, course fees and more" at bounding box center [308, 374] width 211 height 78
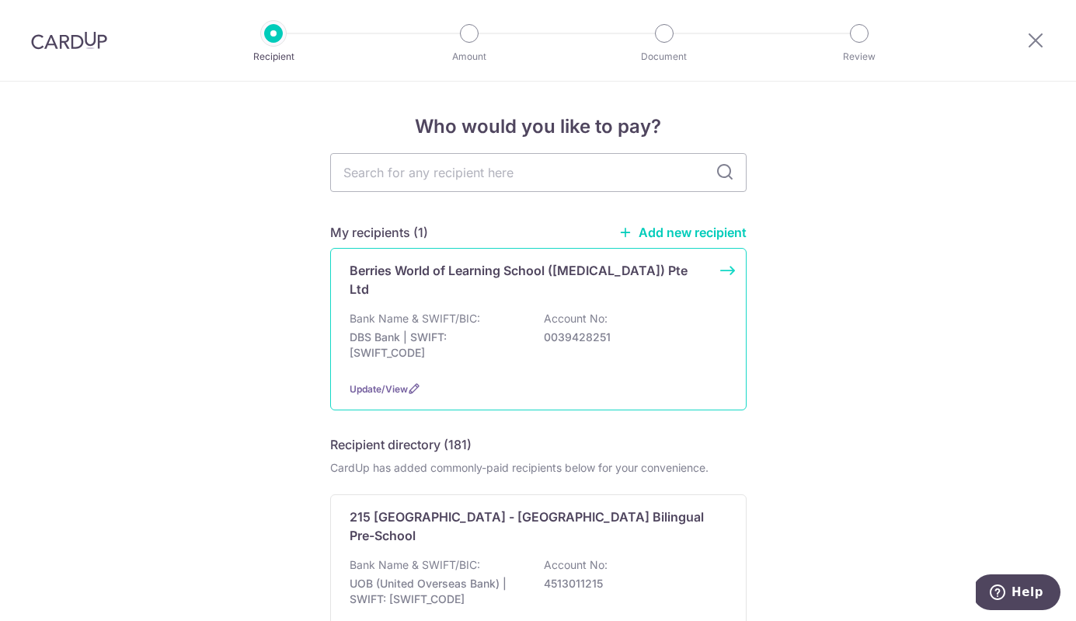
click at [471, 311] on p "Bank Name & SWIFT/BIC:" at bounding box center [414, 319] width 130 height 16
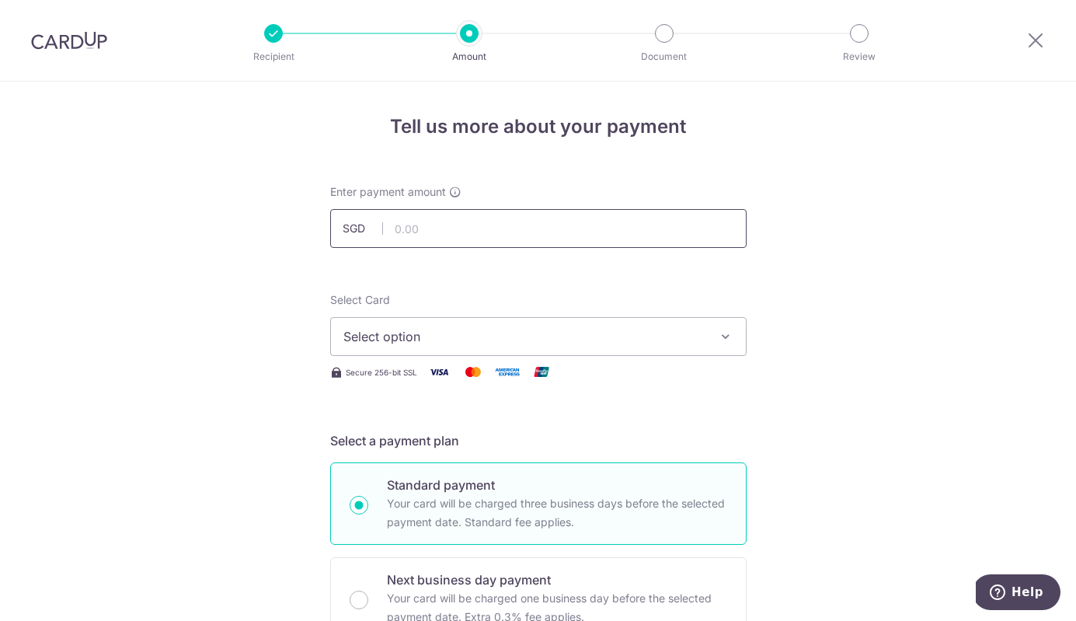
click at [464, 224] on input "text" at bounding box center [538, 228] width 416 height 39
type input "817.50"
click at [457, 342] on span "Select option" at bounding box center [524, 336] width 362 height 19
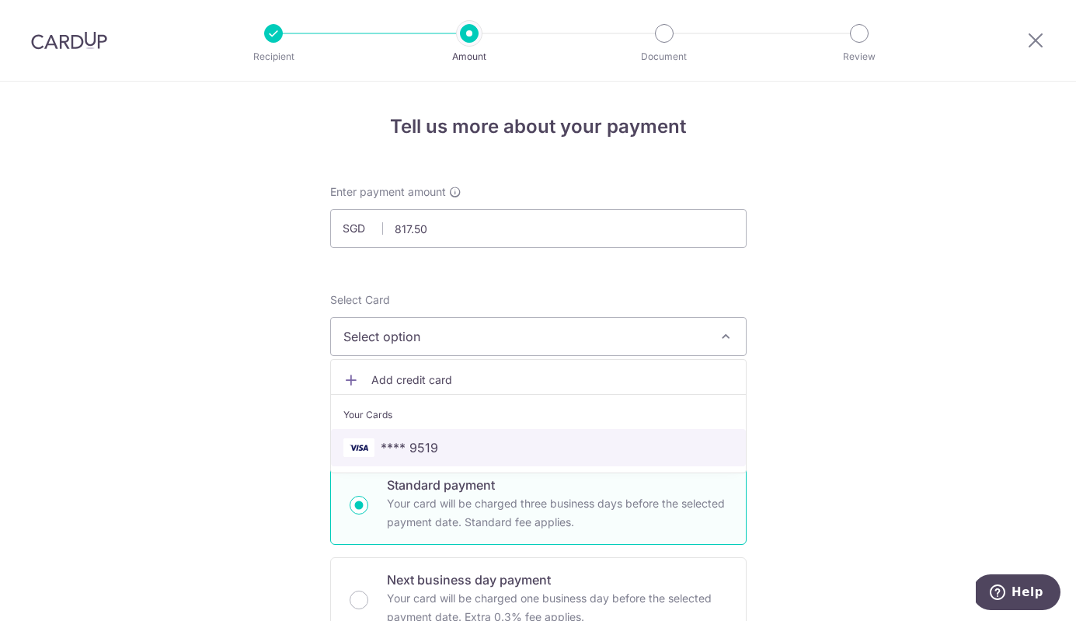
click at [405, 451] on span "**** 9519" at bounding box center [409, 447] width 57 height 19
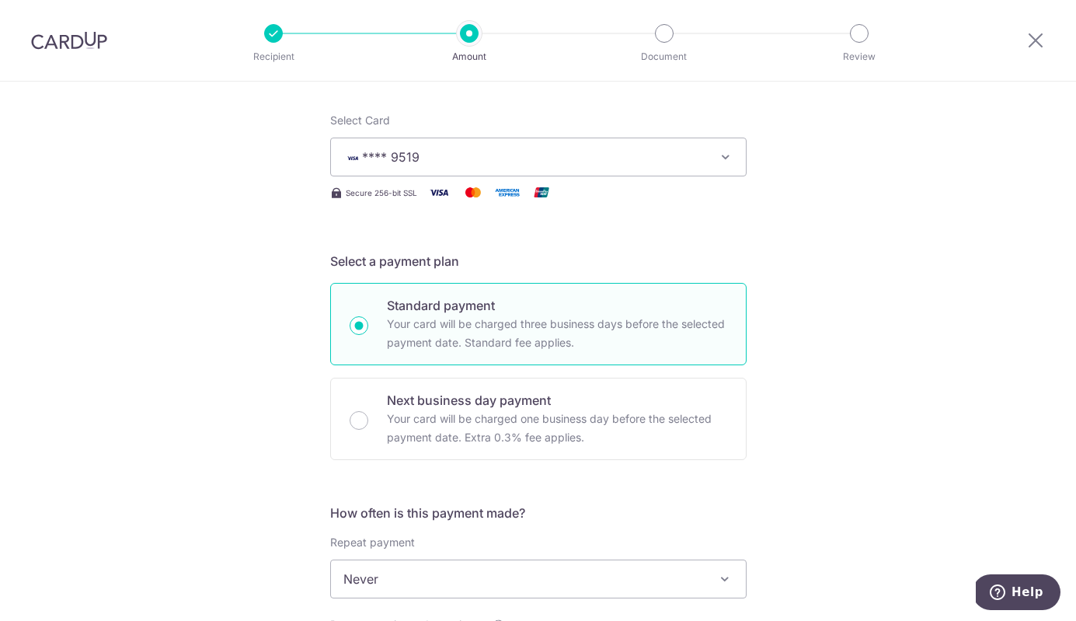
scroll to position [181, 0]
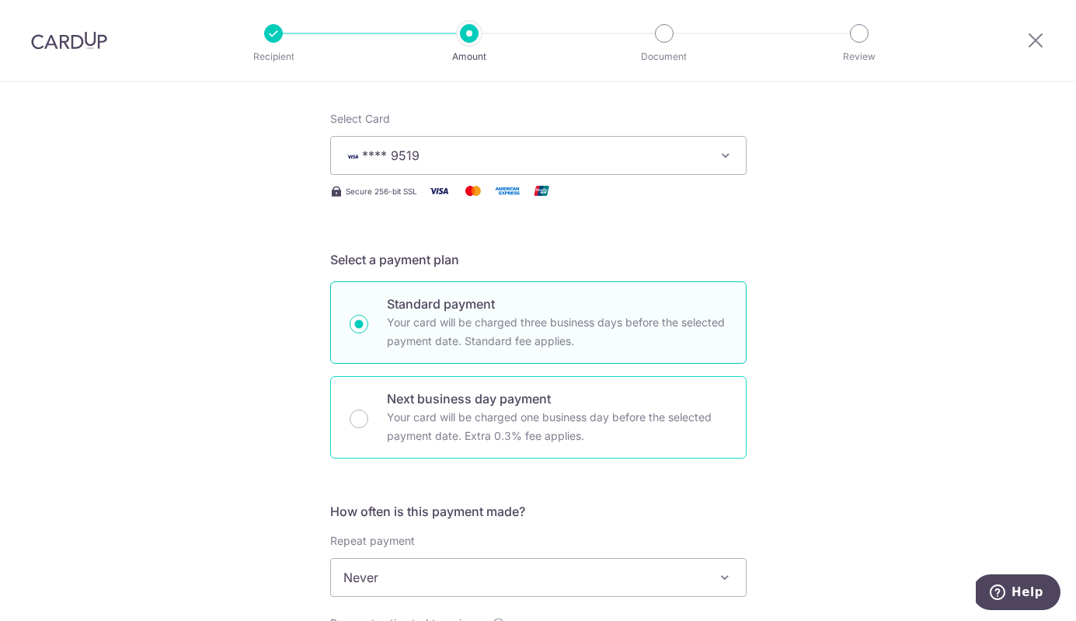
click at [560, 416] on p "Your card will be charged one business day before the selected payment date. Ex…" at bounding box center [557, 426] width 340 height 37
click at [368, 416] on input "Next business day payment Your card will be charged one business day before the…" at bounding box center [358, 418] width 19 height 19
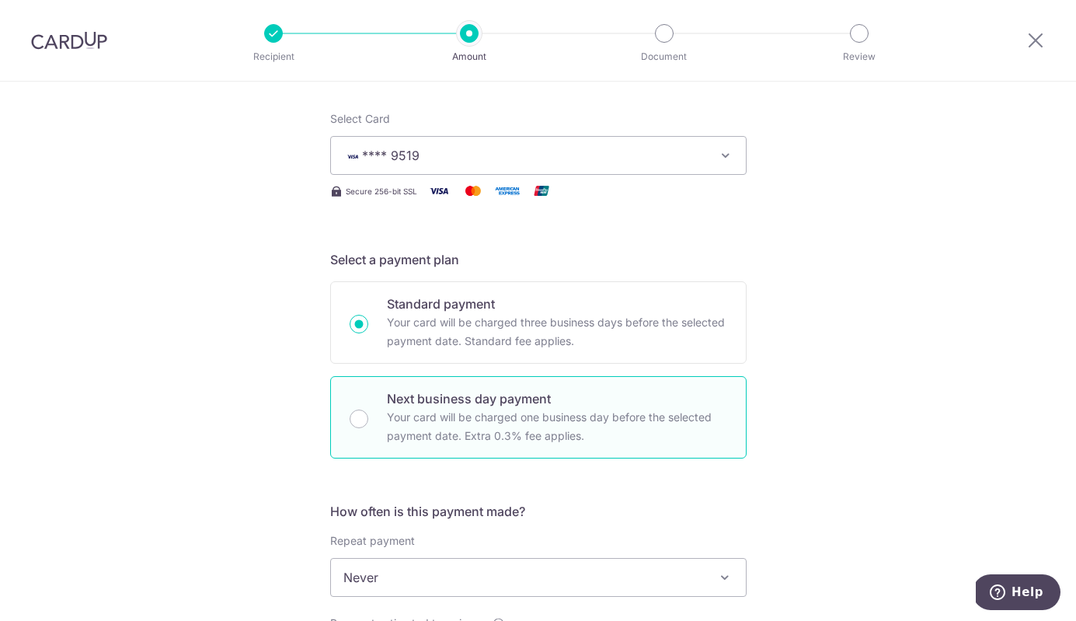
radio input "false"
radio input "true"
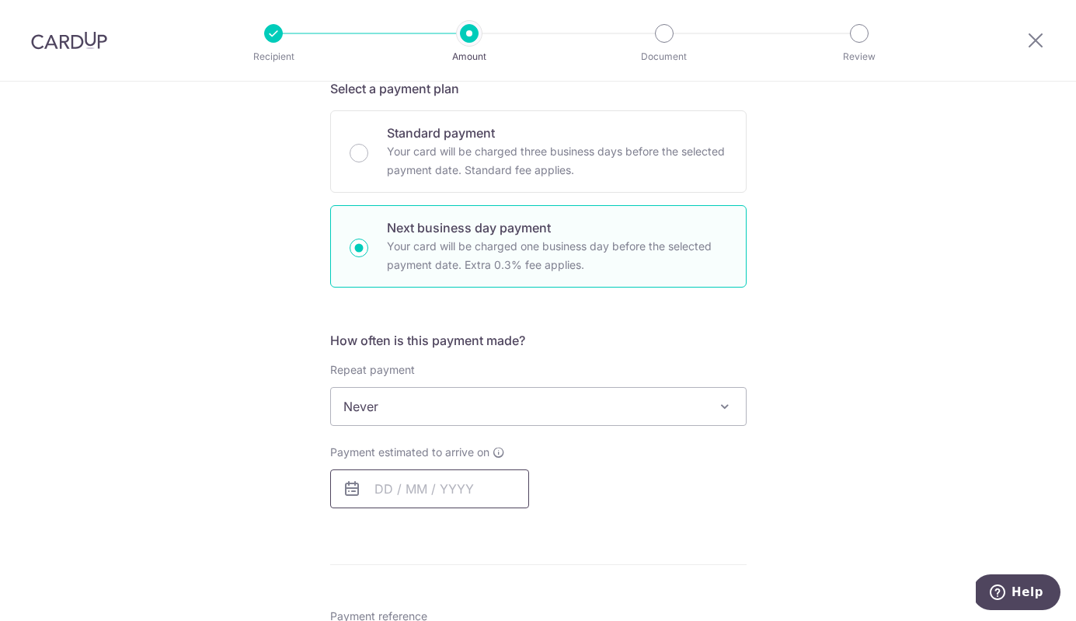
click at [464, 492] on input "text" at bounding box center [429, 488] width 199 height 39
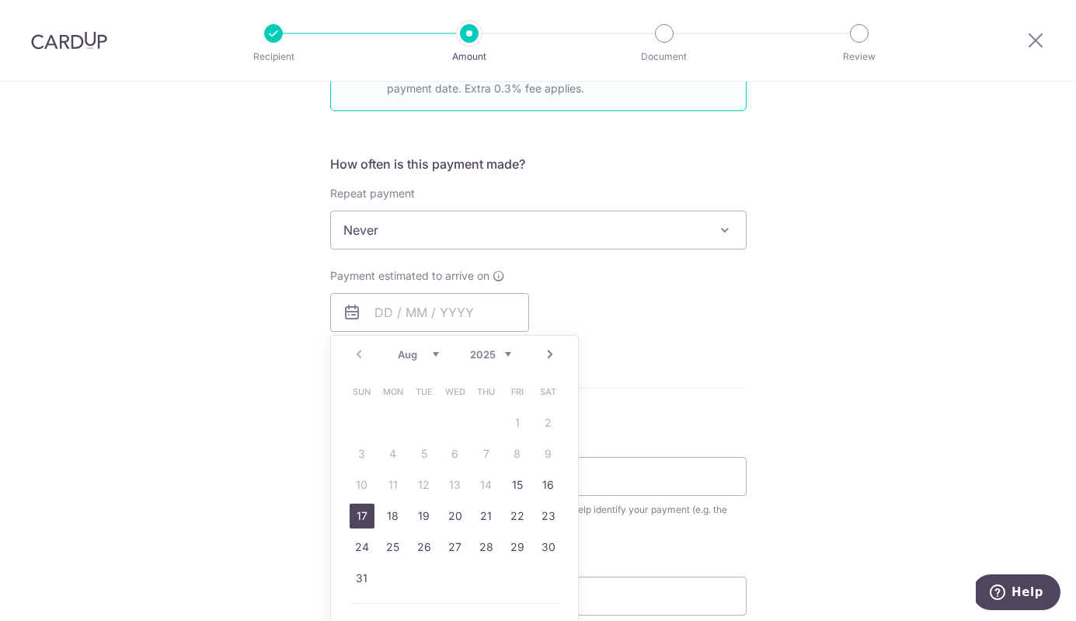
click at [360, 514] on link "17" at bounding box center [361, 515] width 25 height 25
type input "[DATE]"
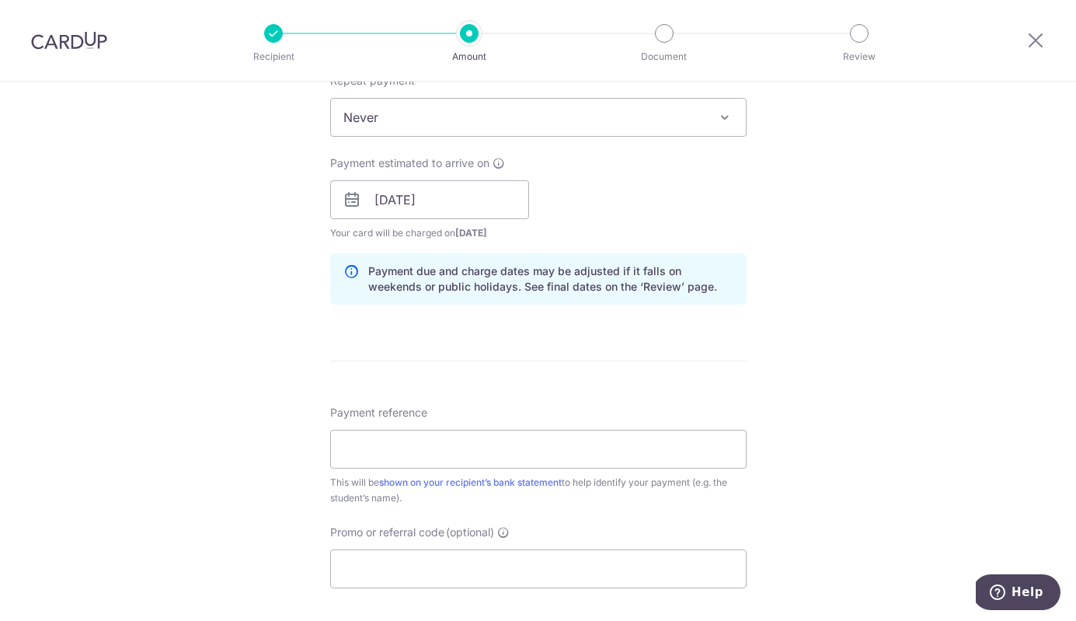
scroll to position [655, 0]
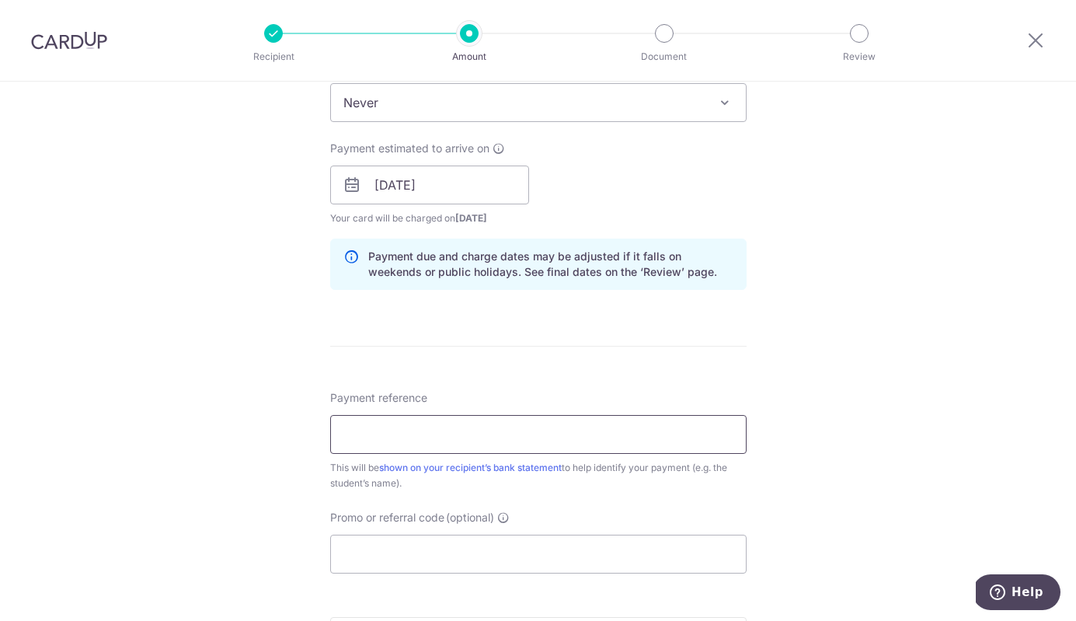
click at [481, 445] on input "Payment reference" at bounding box center [538, 434] width 416 height 39
paste input "TP-I25000297"
paste input "T240184"
type input "TP-I25000297 T240184"
click at [448, 556] on input "Promo or referral code (optional)" at bounding box center [538, 553] width 416 height 39
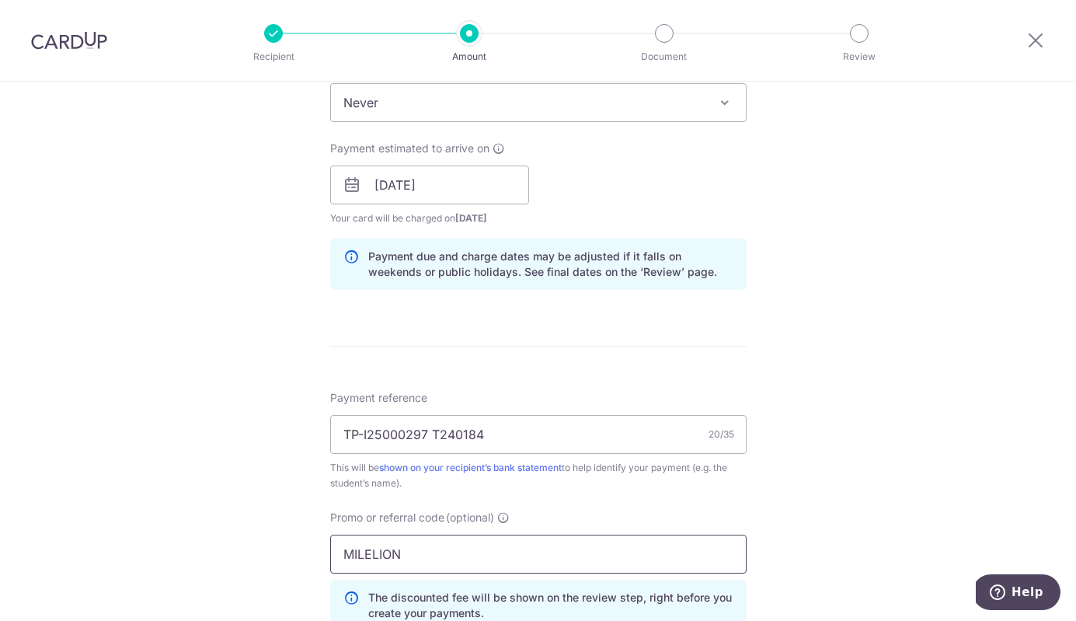
type input "MILELION"
click at [782, 485] on div "Tell us more about your payment Enter payment amount SGD 817.50 817.50 Select C…" at bounding box center [538, 233] width 1076 height 1614
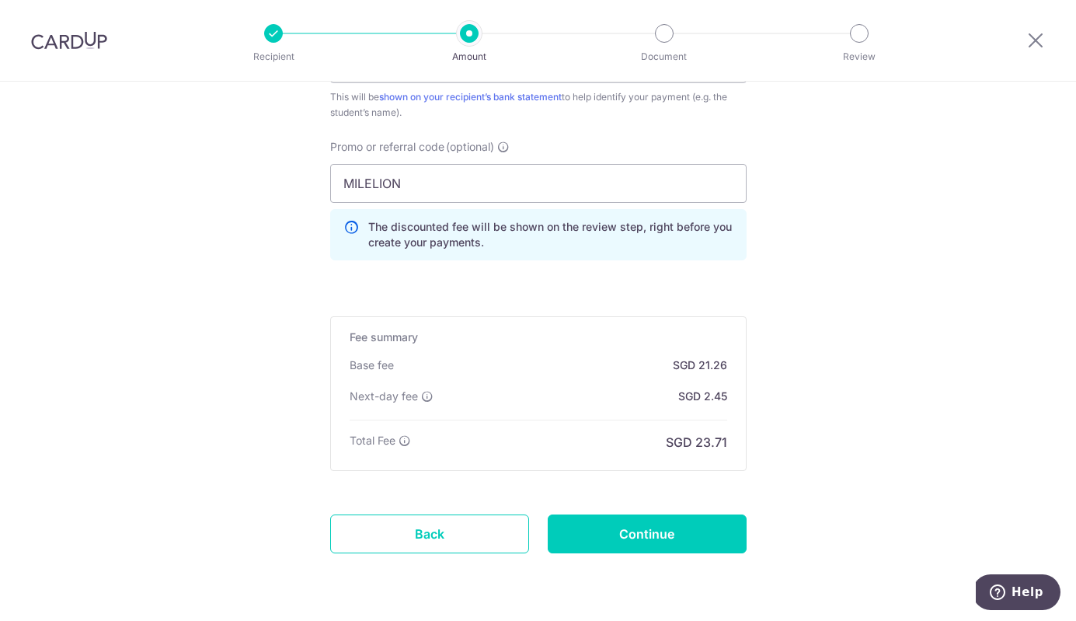
scroll to position [1030, 0]
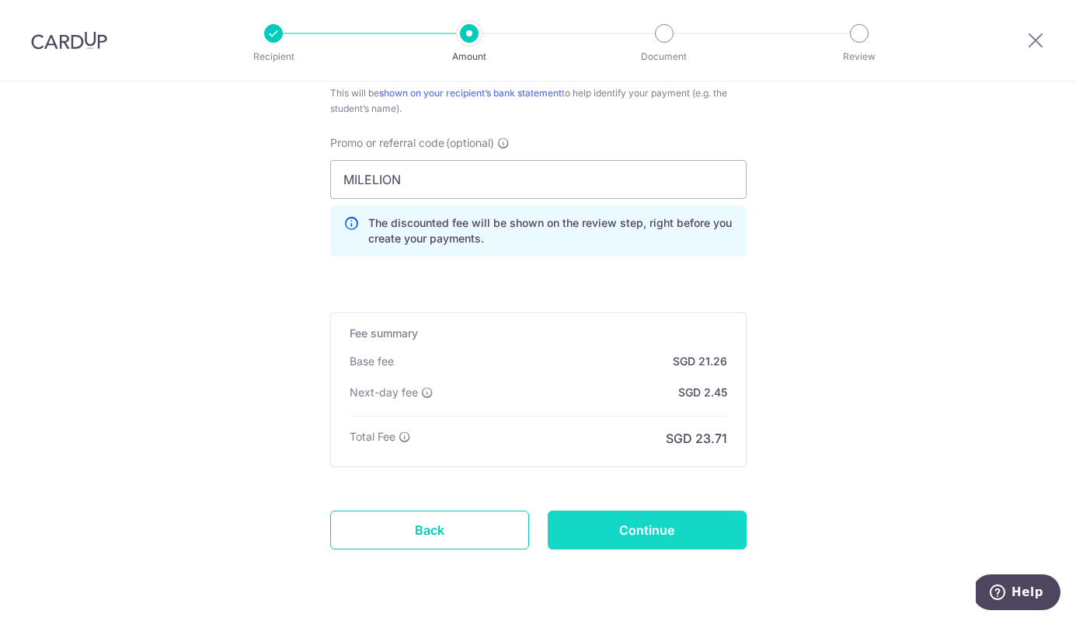
click at [652, 530] on input "Continue" at bounding box center [647, 529] width 199 height 39
type input "Create Schedule"
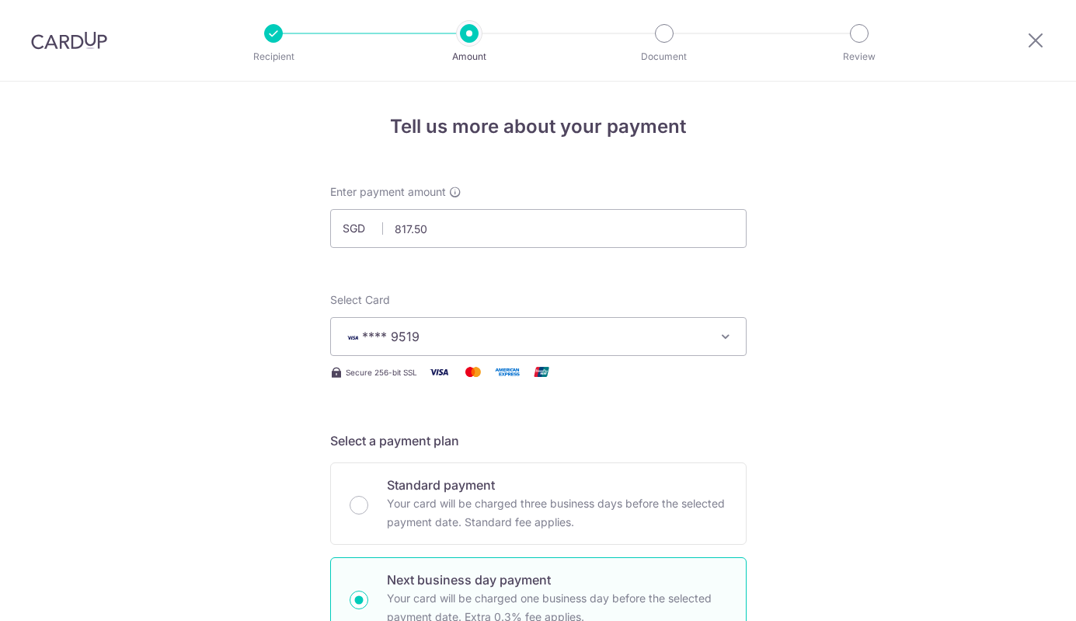
scroll to position [1097, 0]
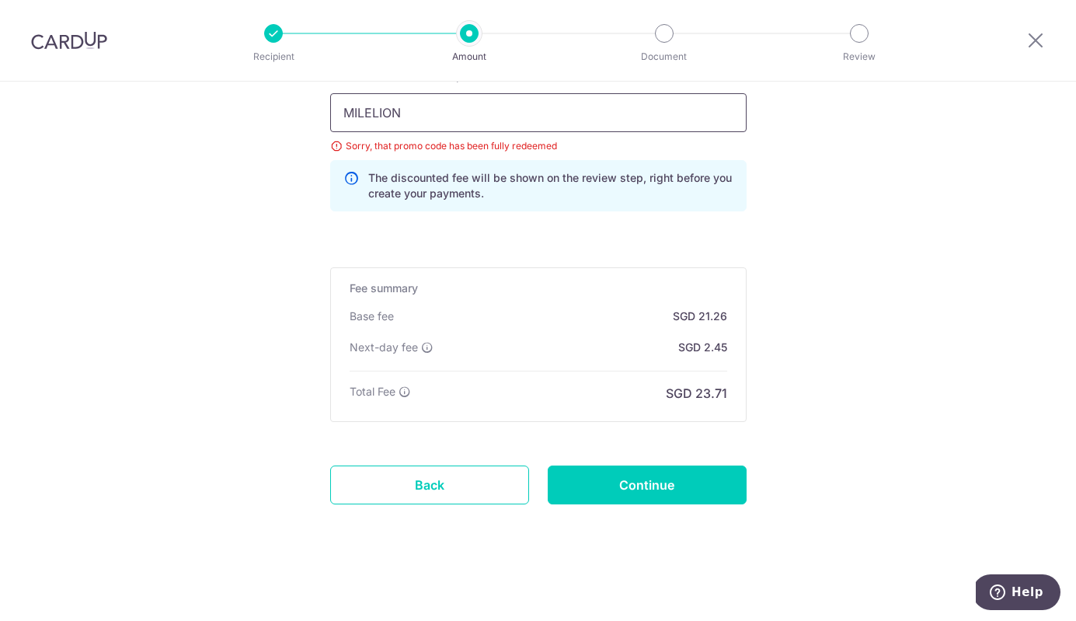
click at [490, 121] on input "MILELION" at bounding box center [538, 112] width 416 height 39
paste input "KELINVEST"
type input "KELINVEST"
click at [642, 477] on input "Continue" at bounding box center [647, 484] width 199 height 39
type input "Update Schedule"
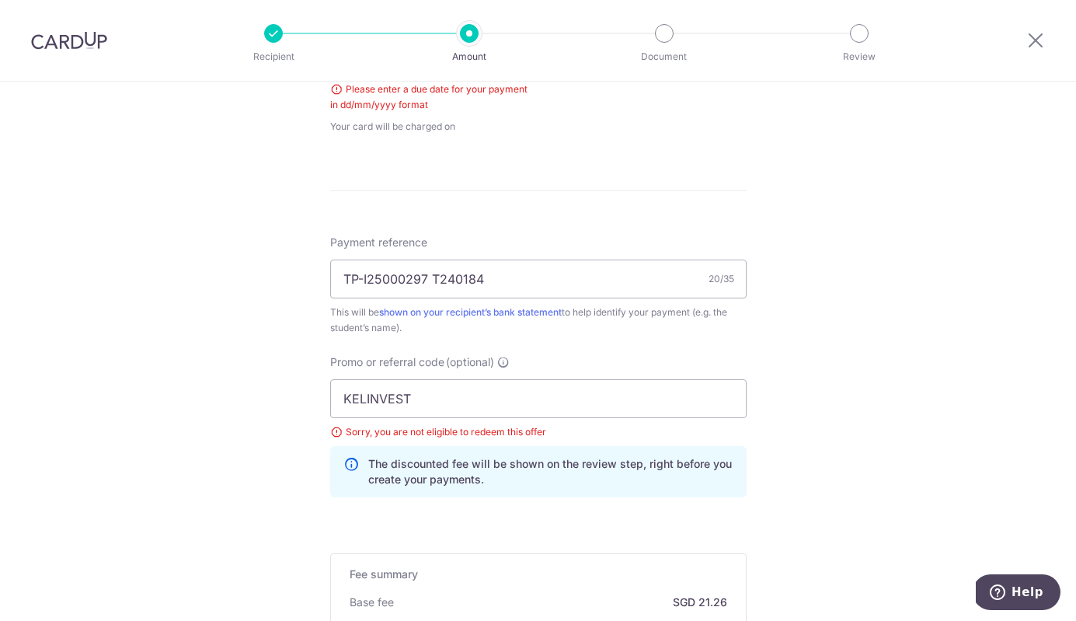
scroll to position [577, 0]
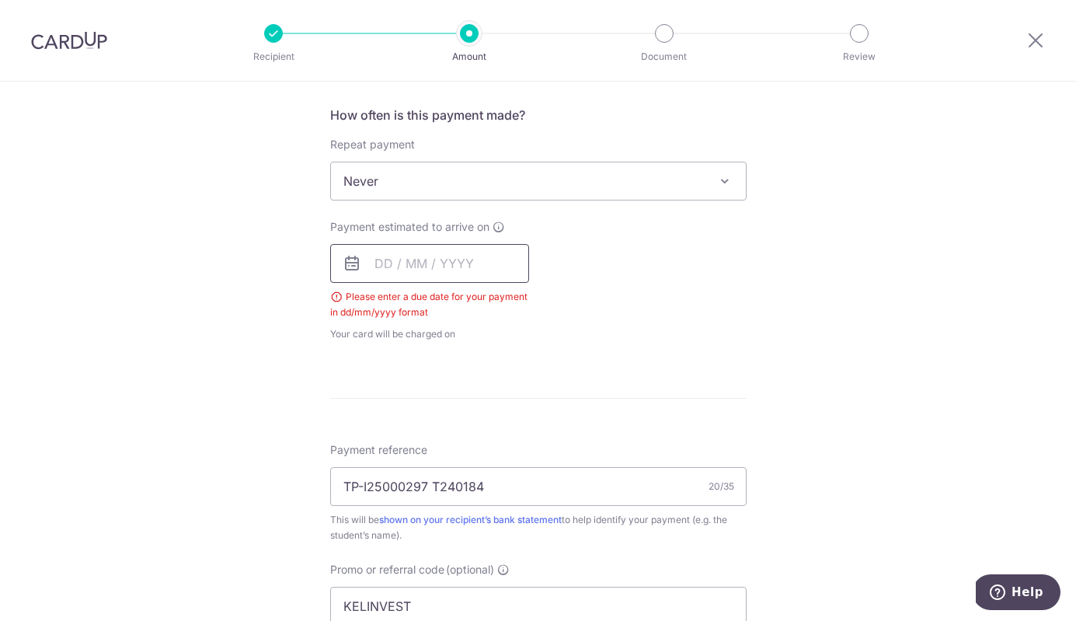
click at [369, 263] on input "text" at bounding box center [429, 263] width 199 height 39
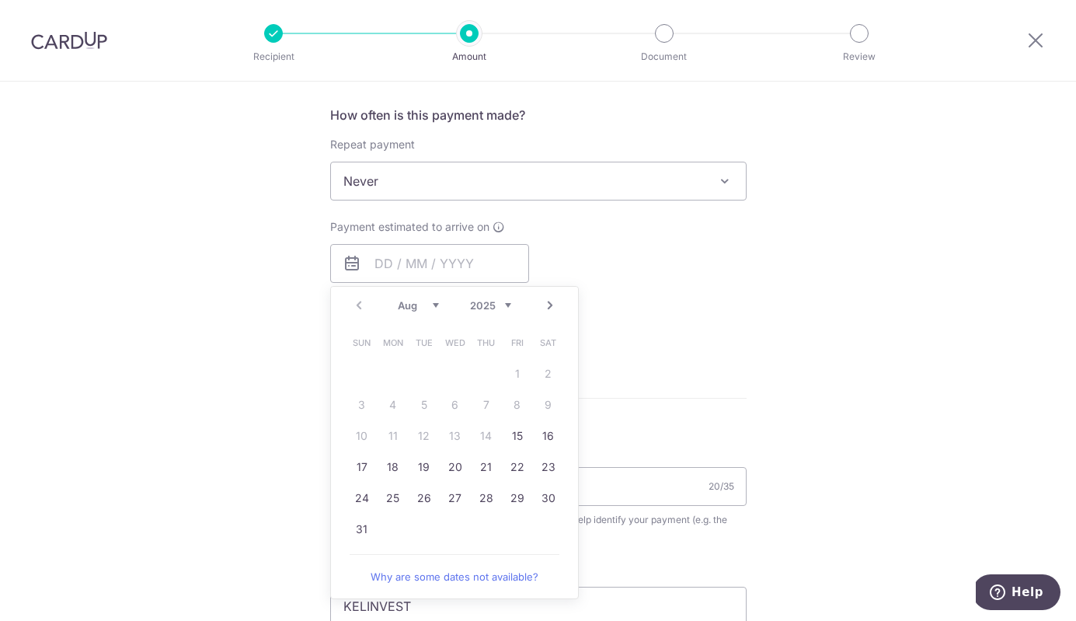
click at [355, 465] on link "17" at bounding box center [361, 466] width 25 height 25
type input "[DATE]"
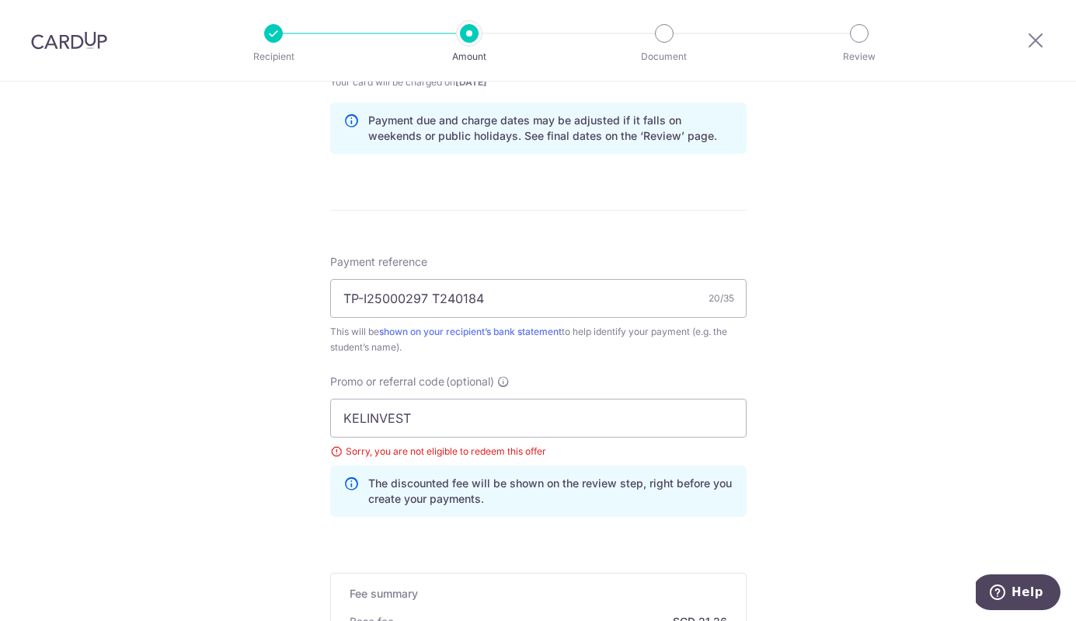
scroll to position [958, 0]
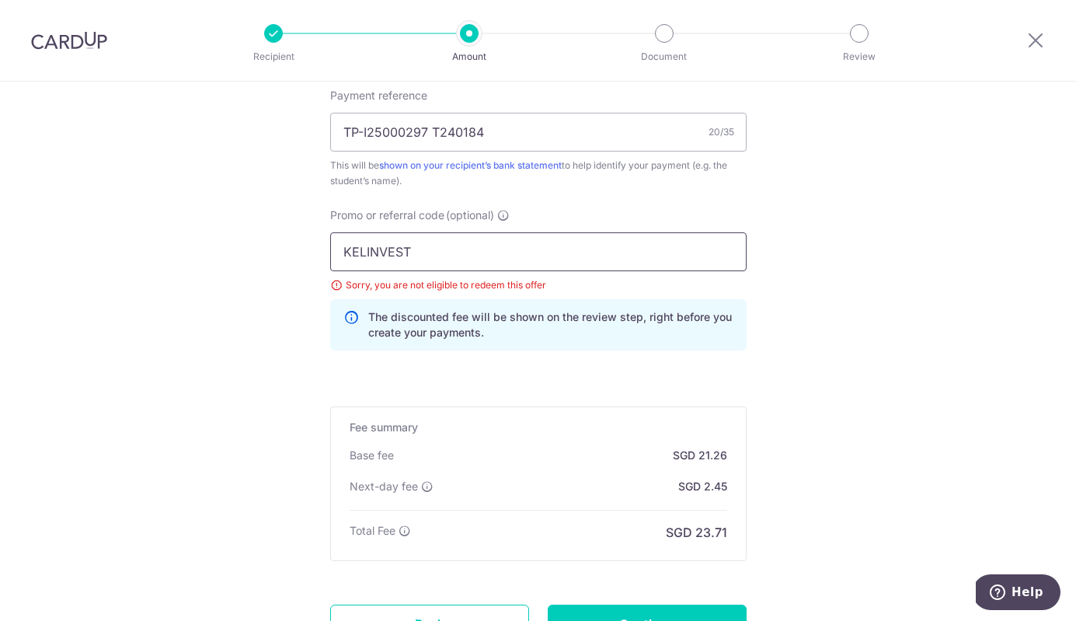
click at [468, 242] on input "KELINVEST" at bounding box center [538, 251] width 416 height 39
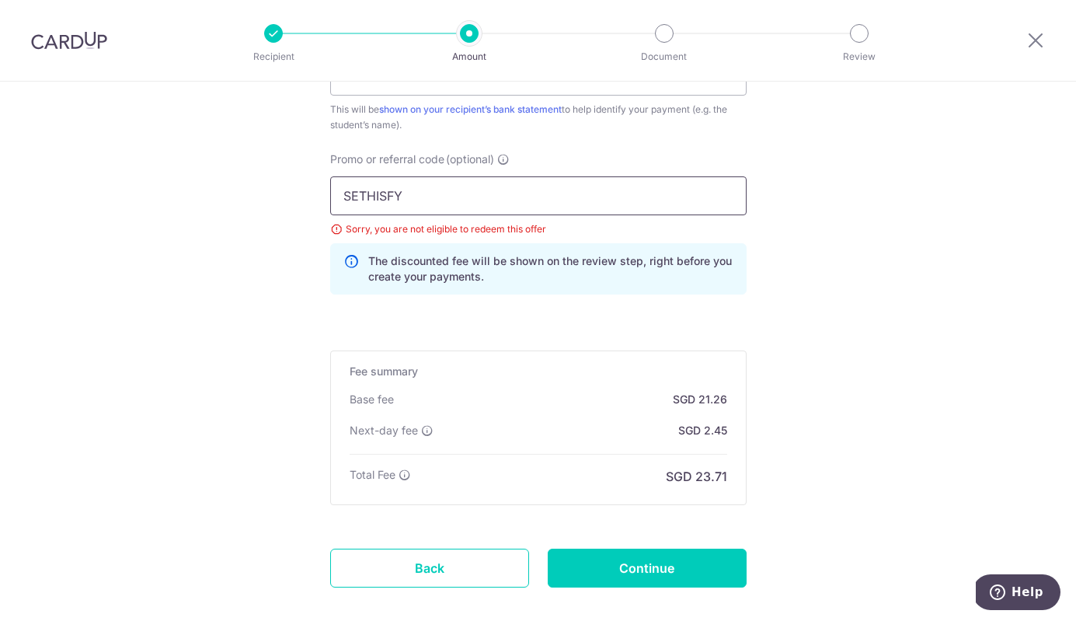
scroll to position [1034, 0]
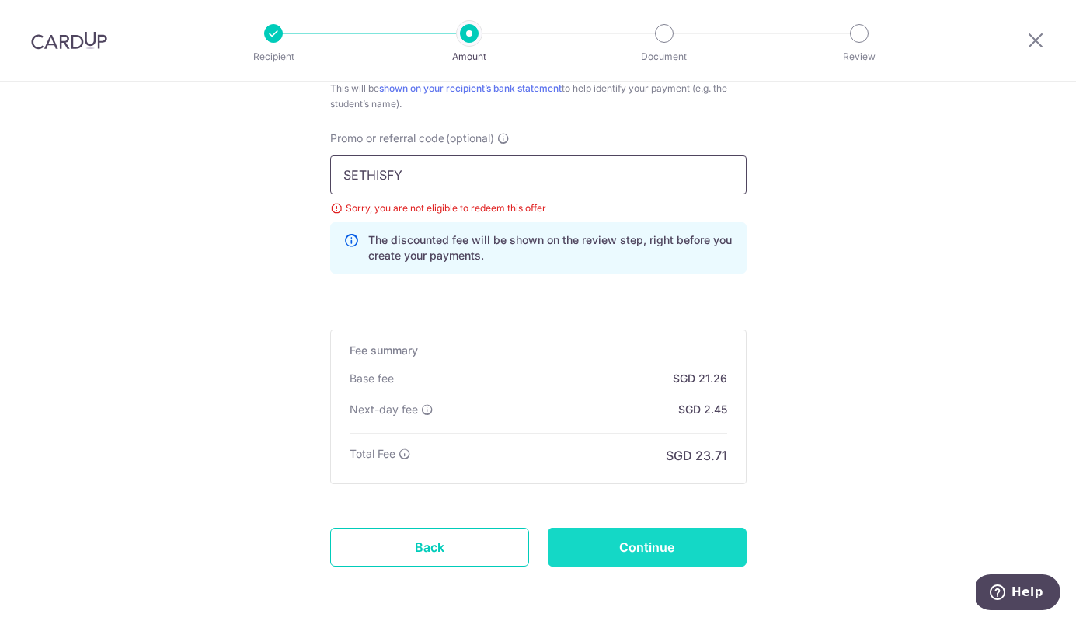
type input "SETHISFY"
click at [652, 540] on input "Continue" at bounding box center [647, 546] width 199 height 39
type input "Update Schedule"
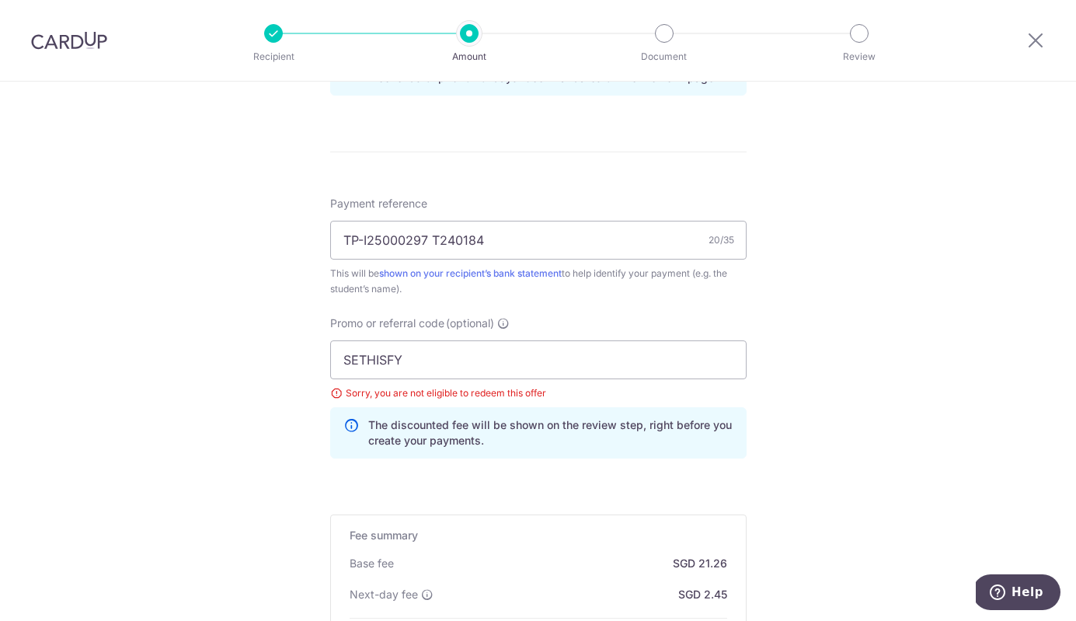
scroll to position [833, 0]
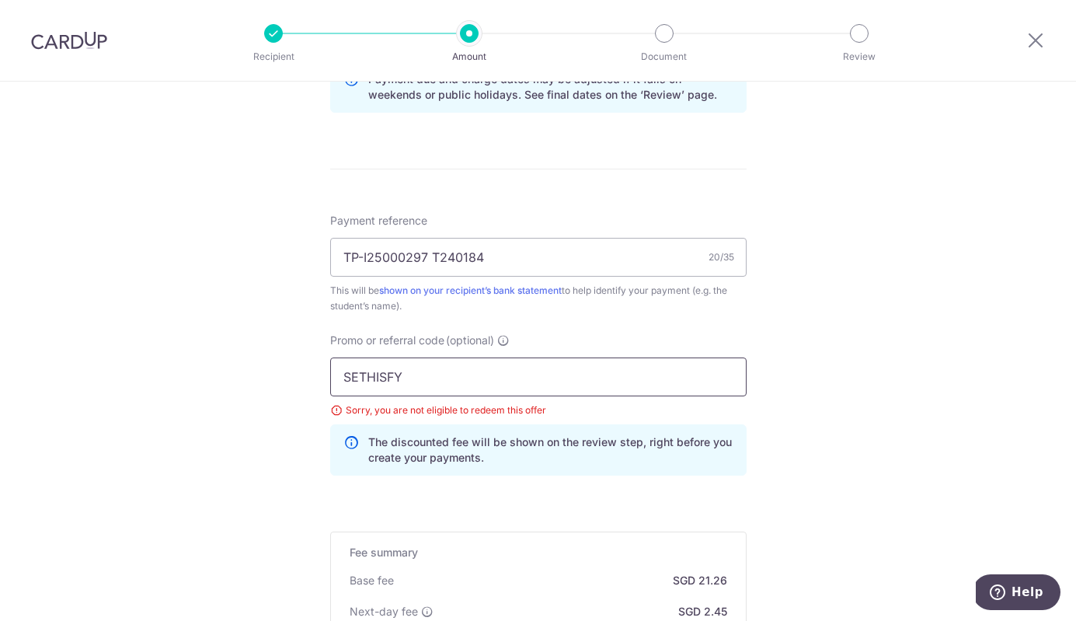
click at [424, 394] on input "SETHISFY" at bounding box center [538, 376] width 416 height 39
paste input "OFF225"
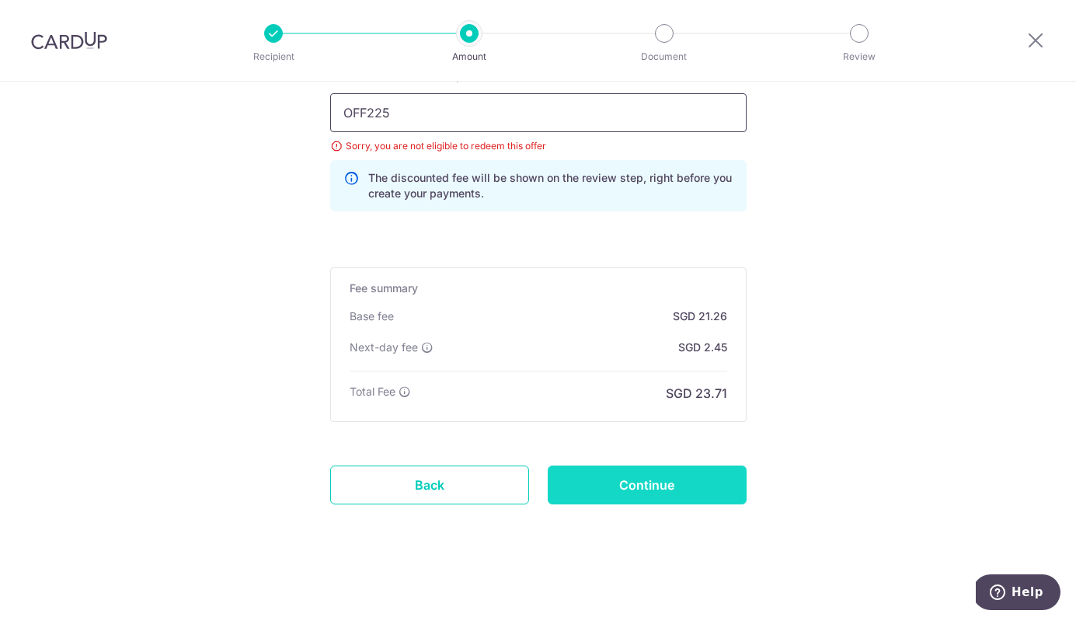
type input "OFF225"
click at [669, 478] on input "Continue" at bounding box center [647, 484] width 199 height 39
type input "Update Schedule"
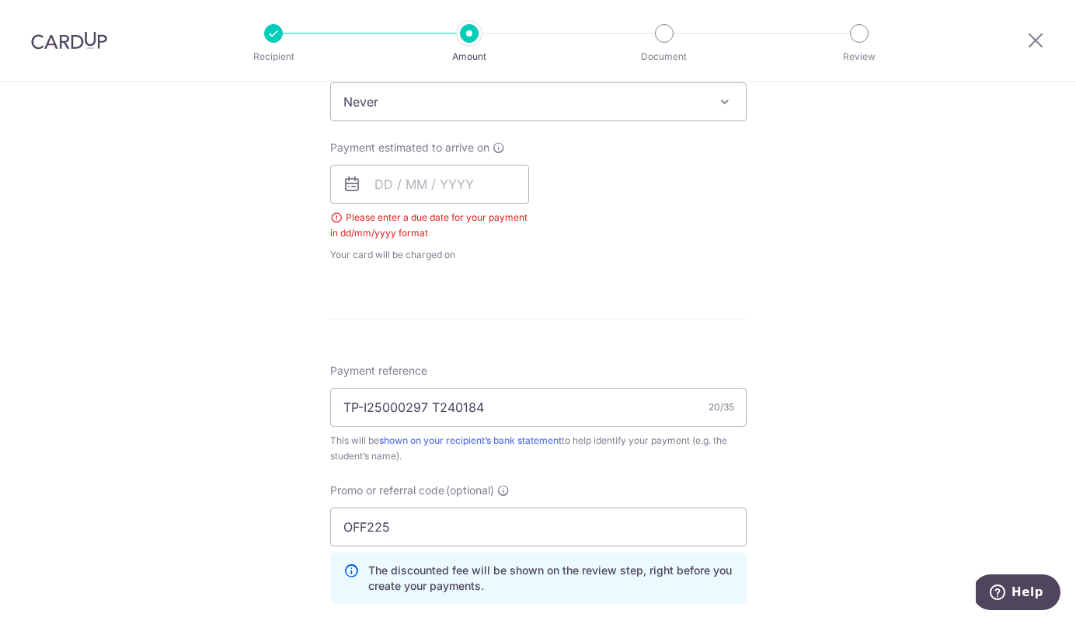
scroll to position [560, 0]
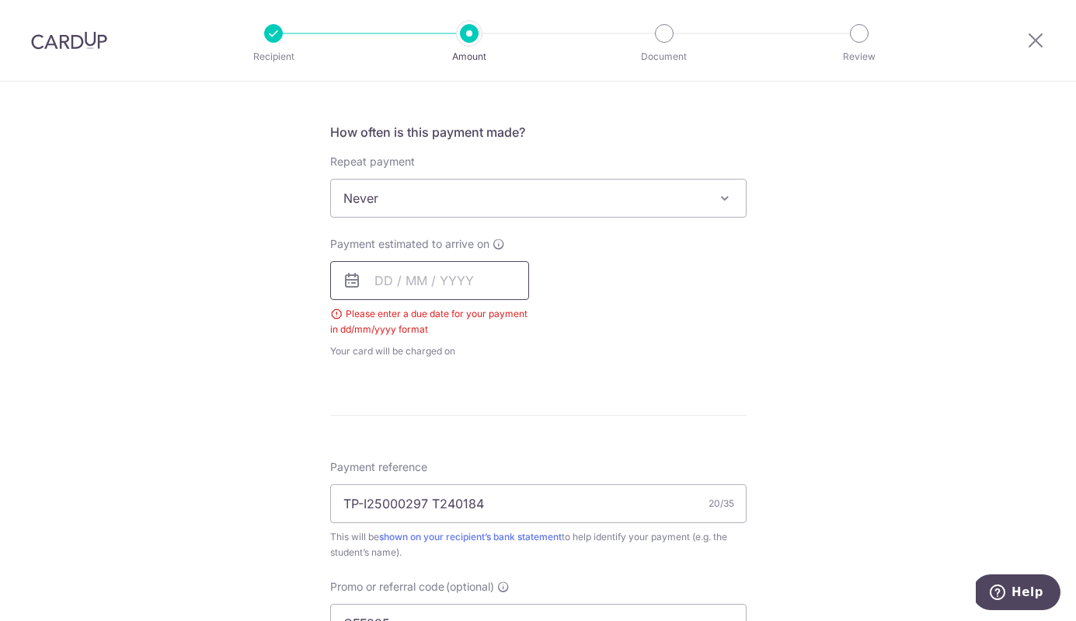
click at [342, 297] on input "text" at bounding box center [429, 280] width 199 height 39
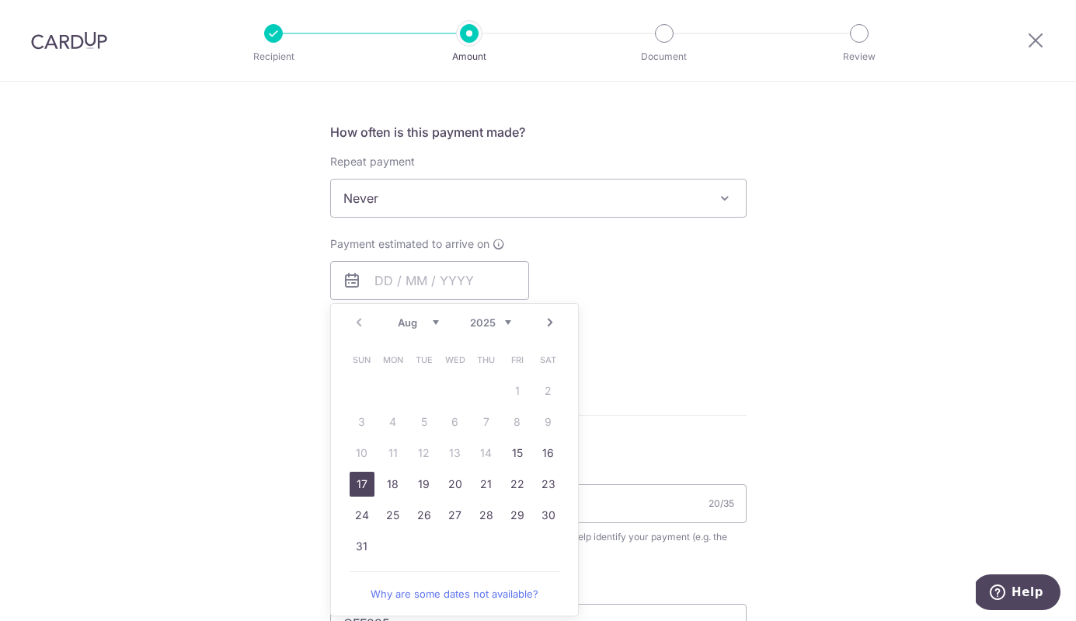
click at [355, 484] on link "17" at bounding box center [361, 483] width 25 height 25
type input "17/08/2025"
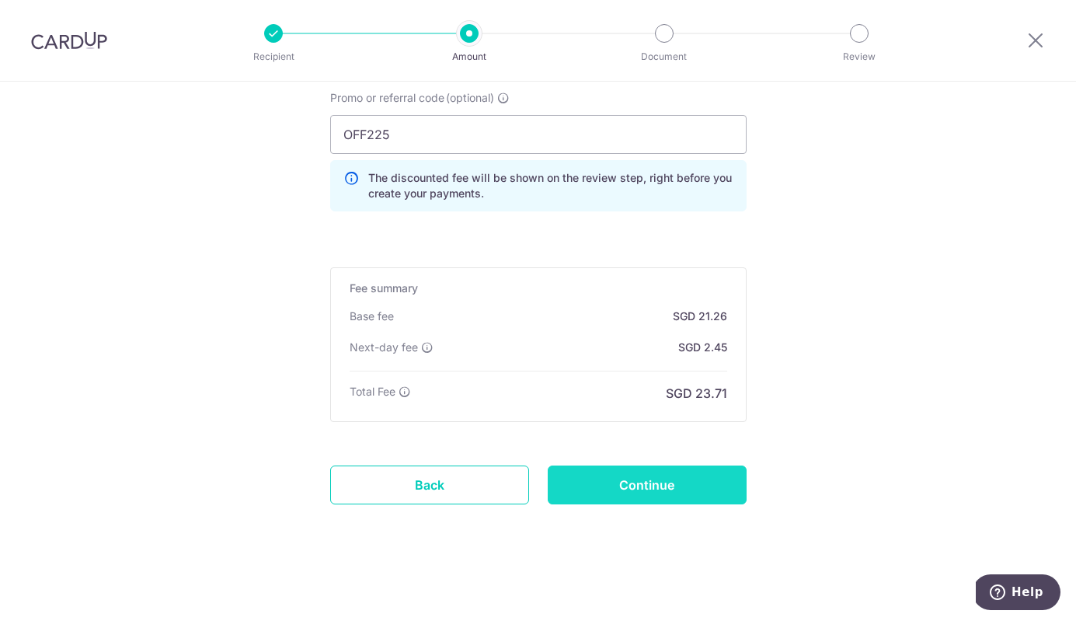
scroll to position [1075, 0]
click at [606, 485] on input "Continue" at bounding box center [647, 484] width 199 height 39
type input "Update Schedule"
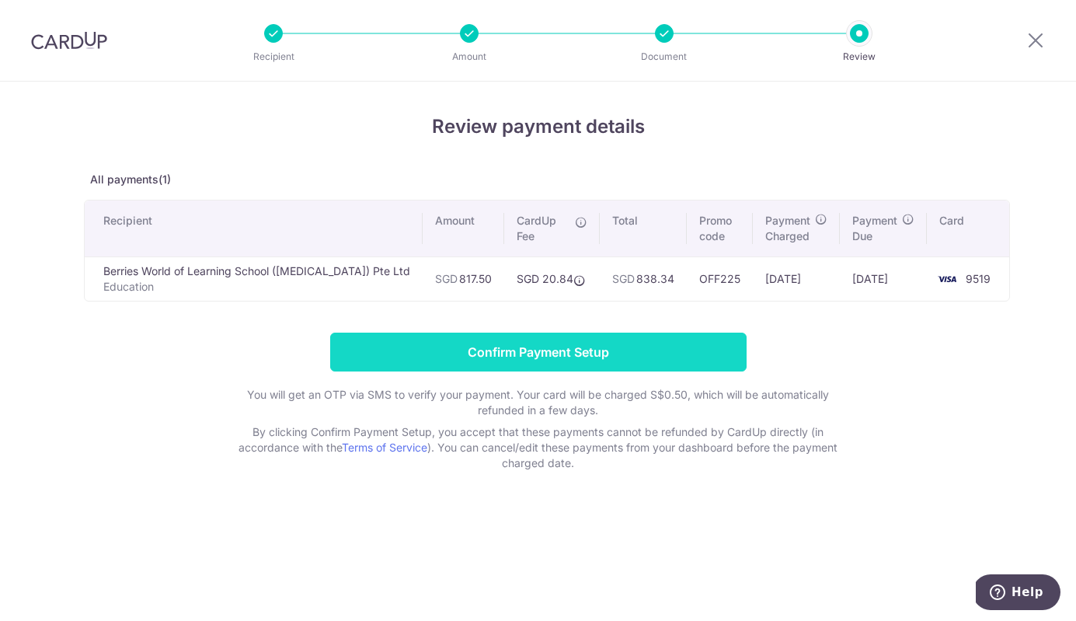
click at [520, 363] on input "Confirm Payment Setup" at bounding box center [538, 351] width 416 height 39
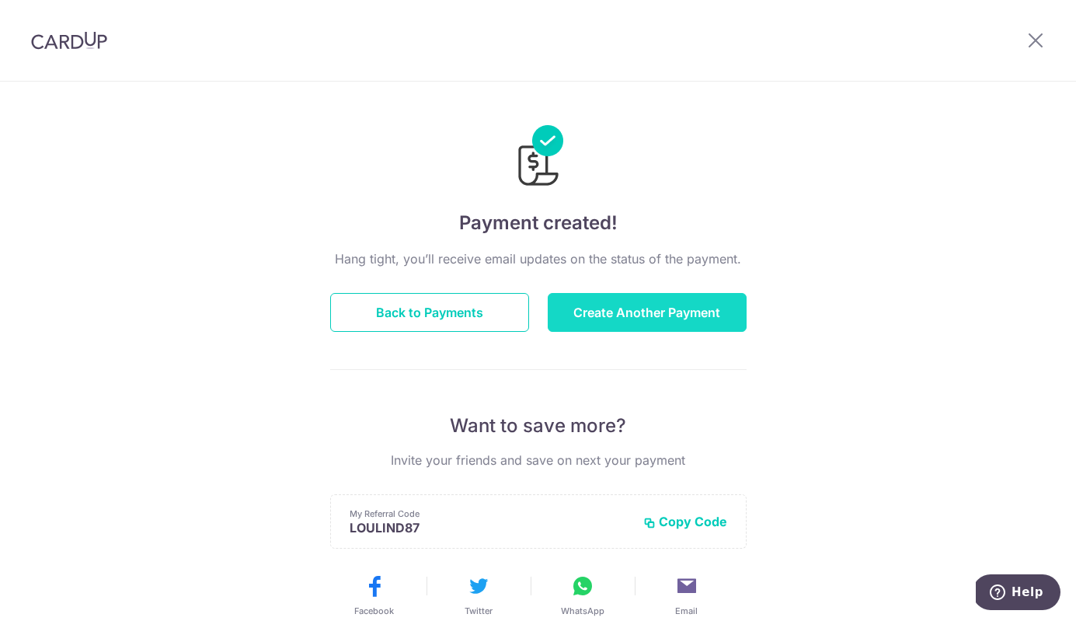
click at [626, 324] on button "Create Another Payment" at bounding box center [647, 312] width 199 height 39
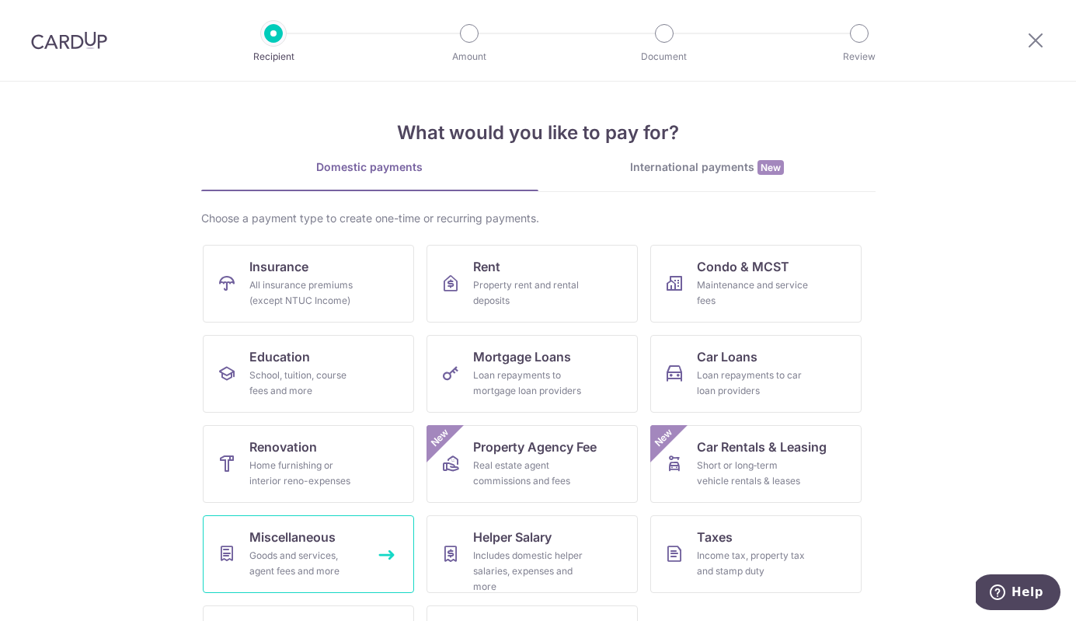
click at [339, 554] on div "Goods and services, agent fees and more" at bounding box center [305, 563] width 112 height 31
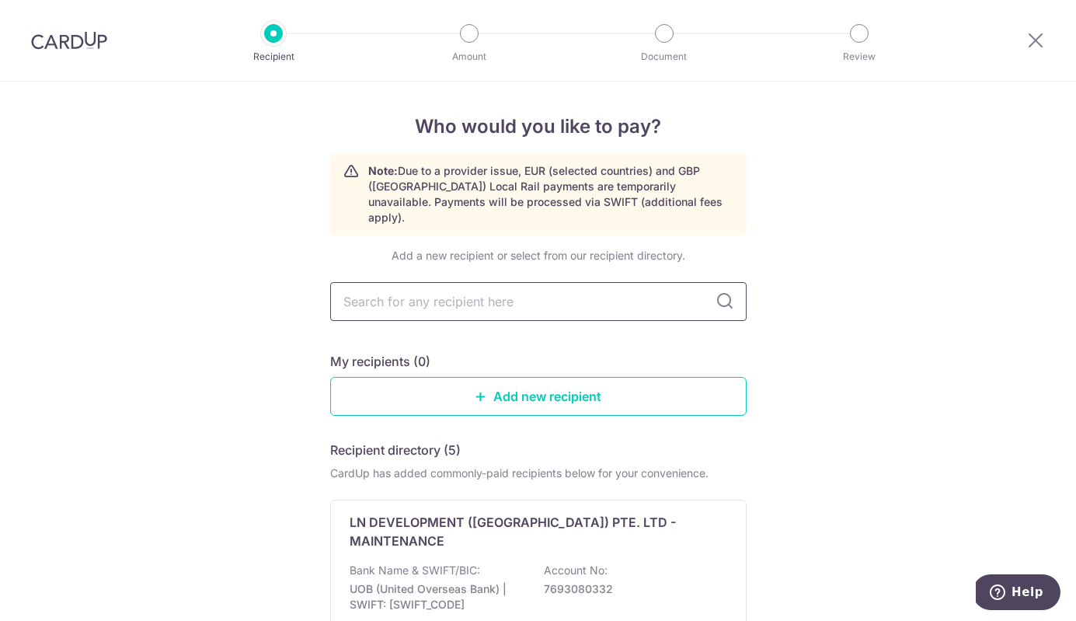
click at [443, 294] on input "text" at bounding box center [538, 301] width 416 height 39
click at [470, 377] on link "Add new recipient" at bounding box center [538, 396] width 416 height 39
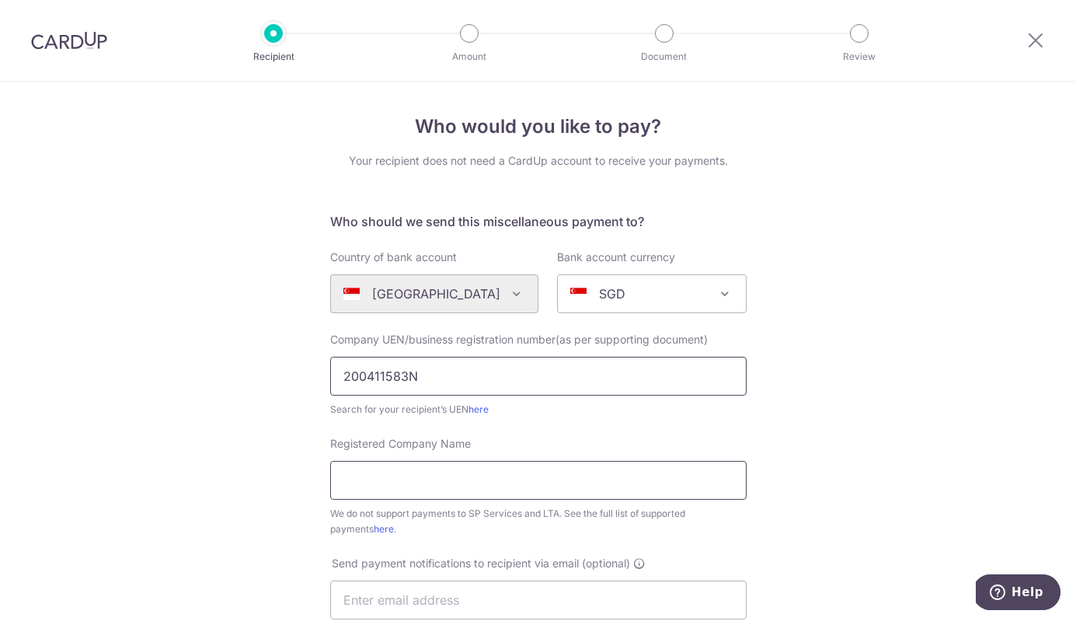
type input "200411583N"
click at [474, 411] on link "here" at bounding box center [478, 409] width 20 height 12
click at [450, 469] on input "Registered Company Name" at bounding box center [538, 480] width 416 height 39
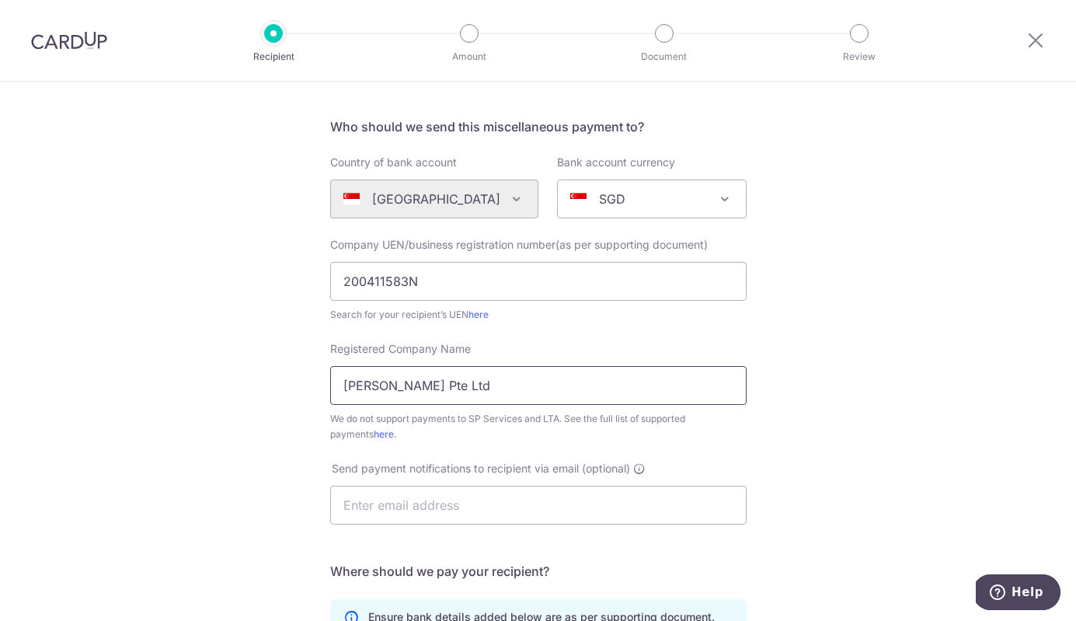
scroll to position [120, 0]
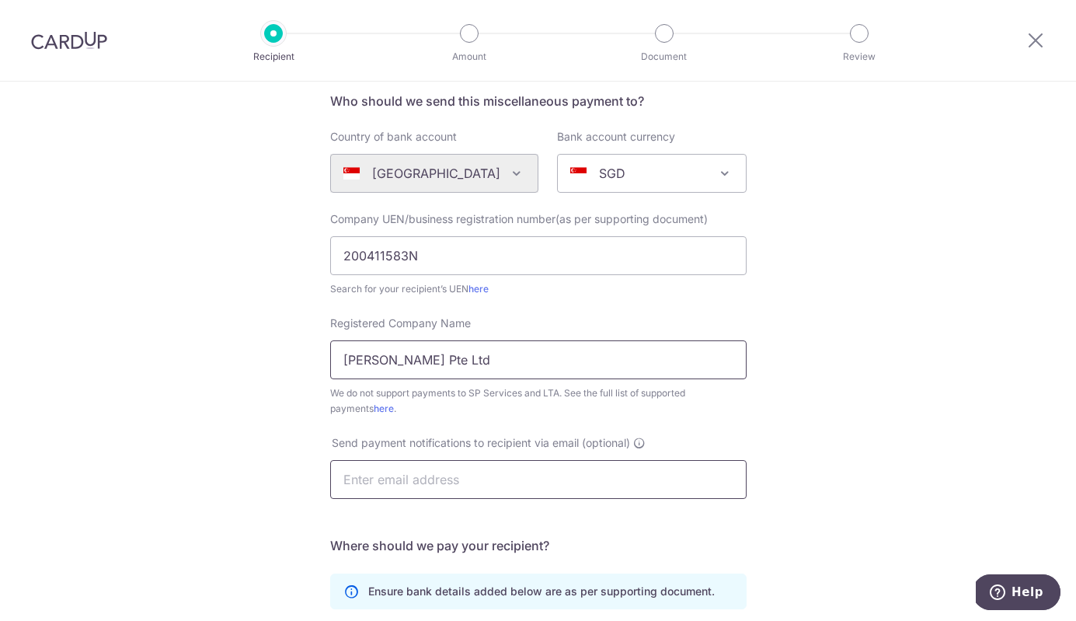
type input "[PERSON_NAME] Pte Ltd"
type input "[PERSON_NAME][EMAIL_ADDRESS][DOMAIN_NAME]"
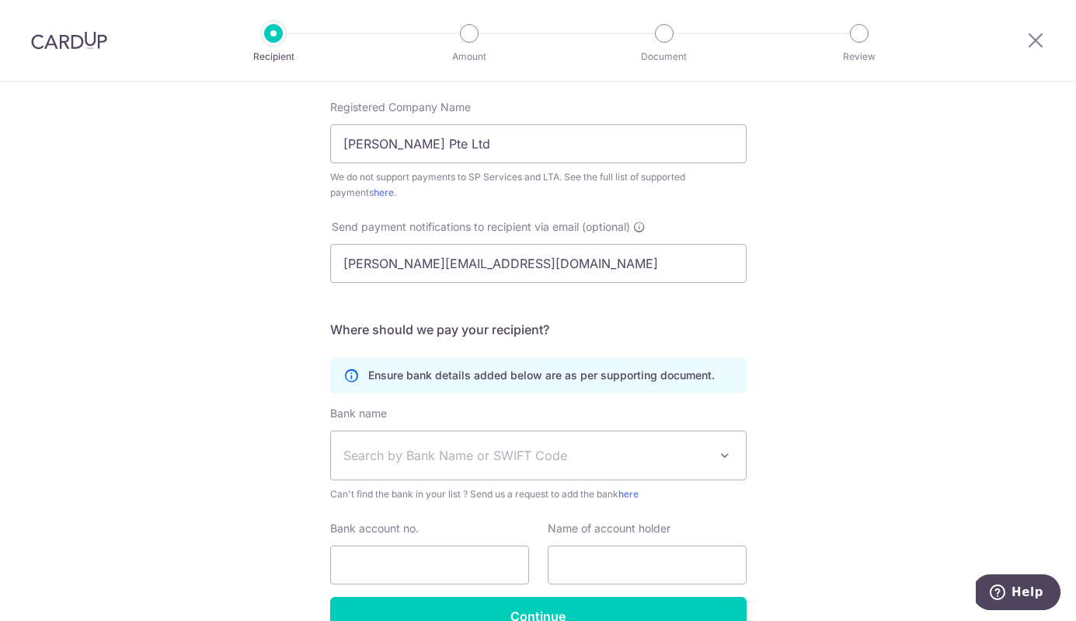
scroll to position [360, 0]
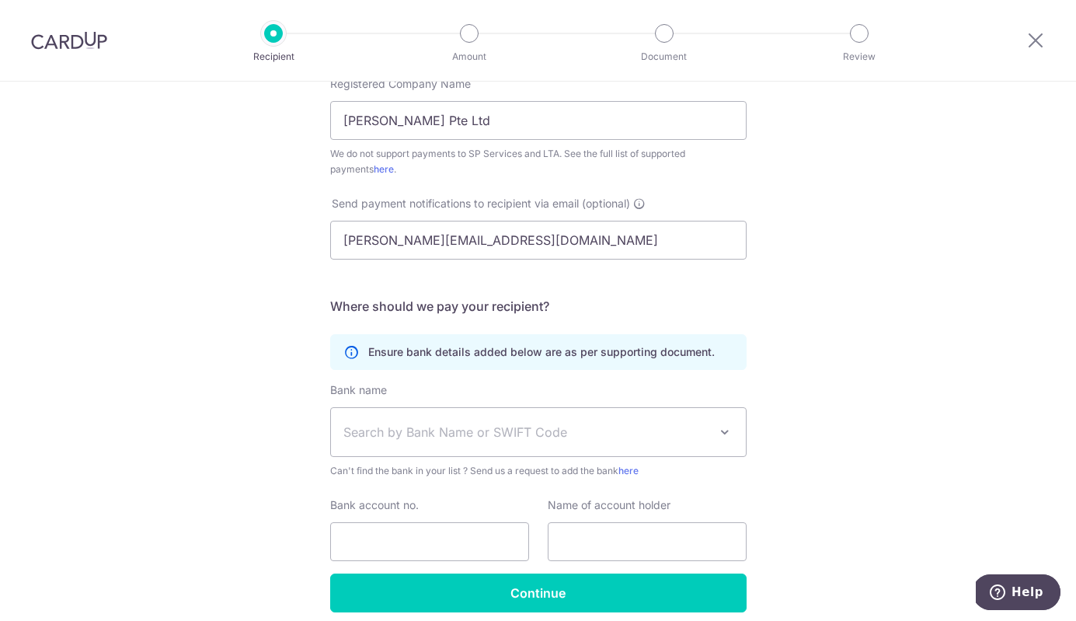
click at [580, 436] on span "Search by Bank Name or SWIFT Code" at bounding box center [525, 431] width 365 height 19
click at [868, 409] on div "Who would you like to pay? Your recipient does not need a CardUp account to rec…" at bounding box center [538, 203] width 1076 height 963
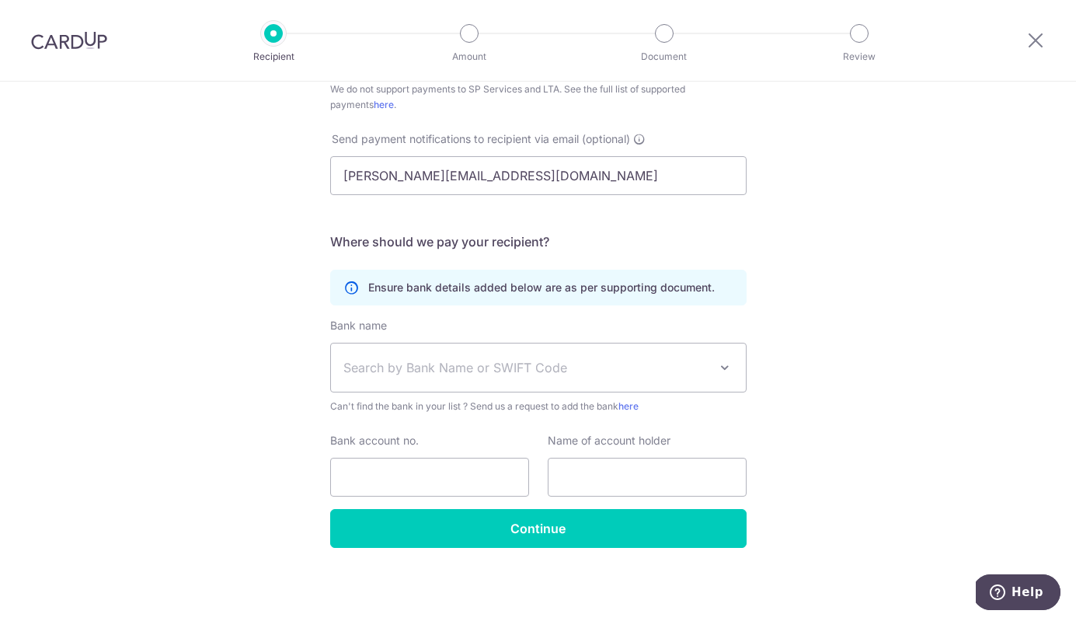
scroll to position [424, 0]
